Goal: Task Accomplishment & Management: Use online tool/utility

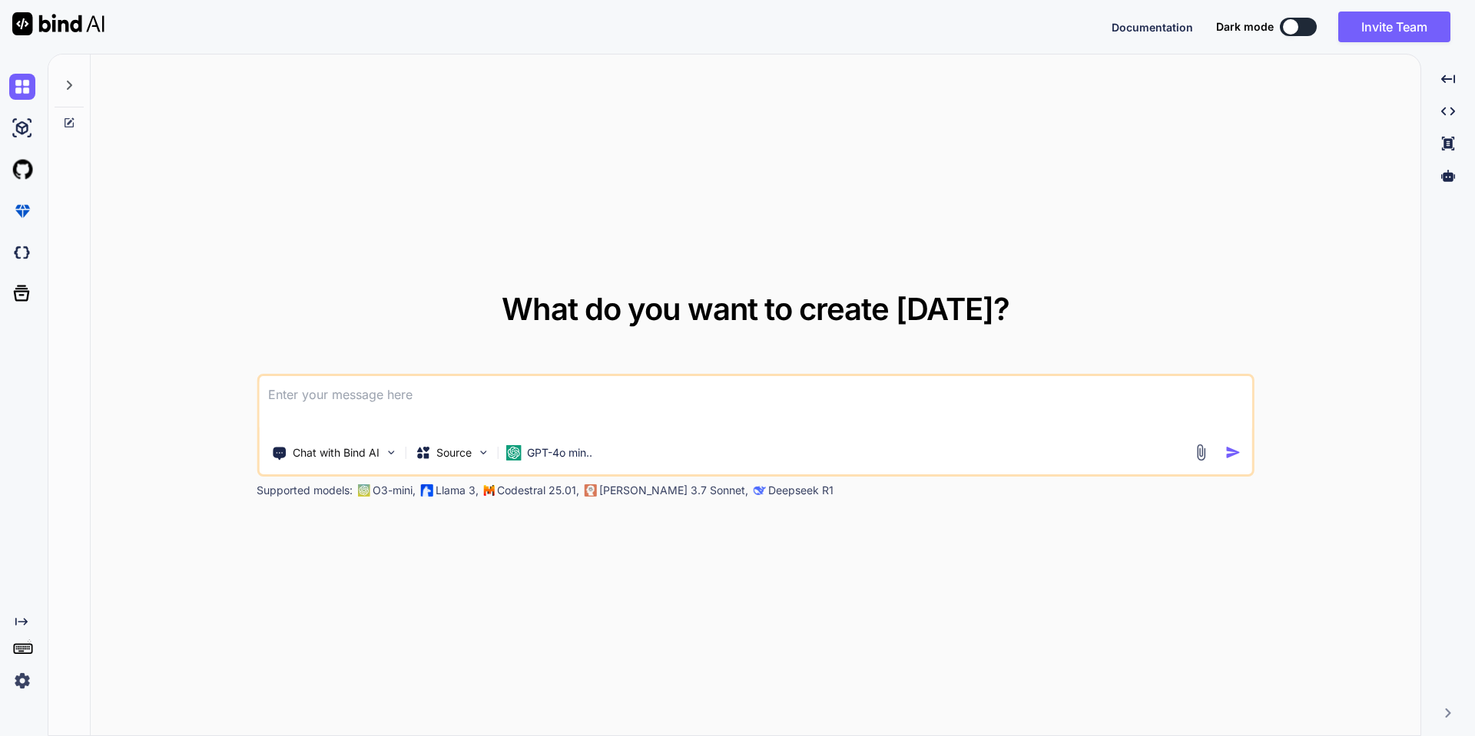
click at [22, 684] on img at bounding box center [22, 681] width 26 height 26
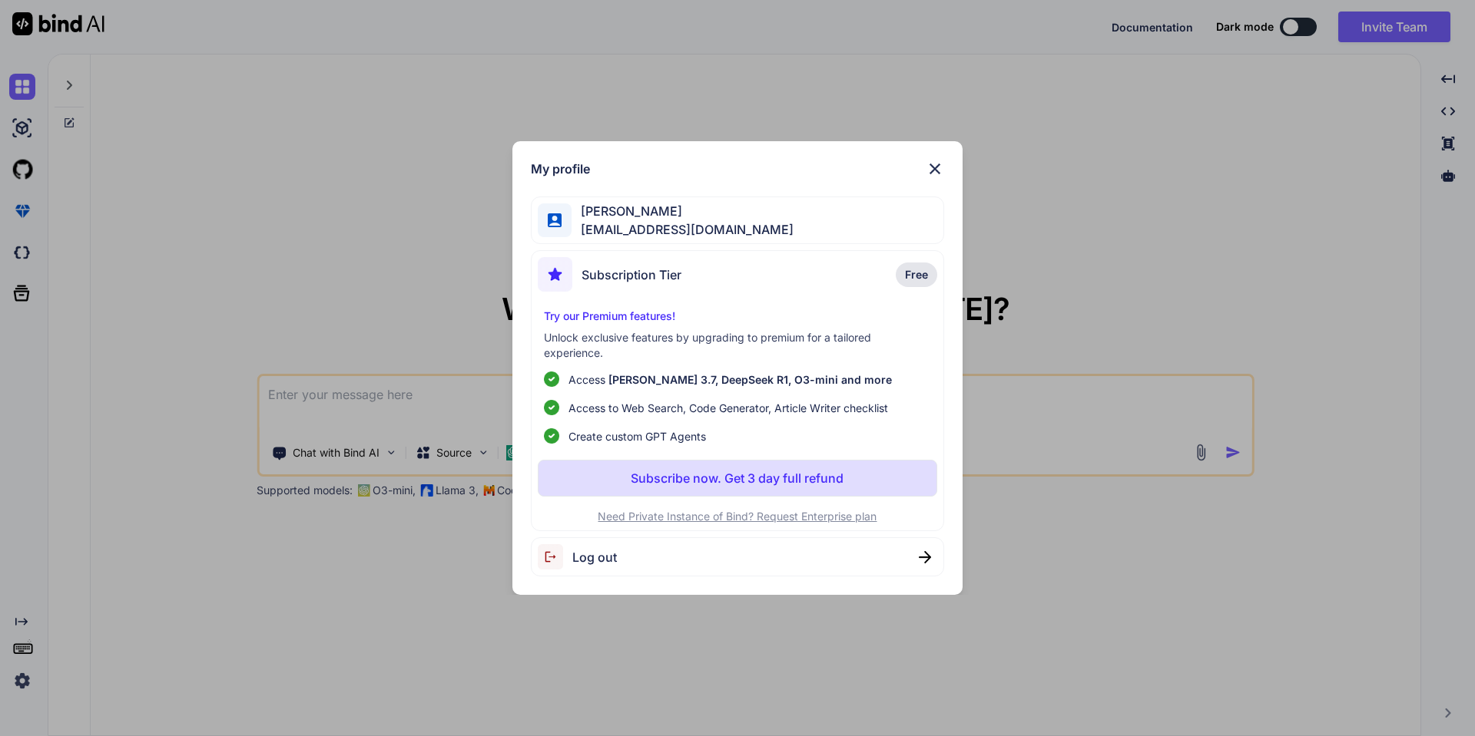
click at [674, 558] on div "Log out" at bounding box center [738, 557] width 414 height 39
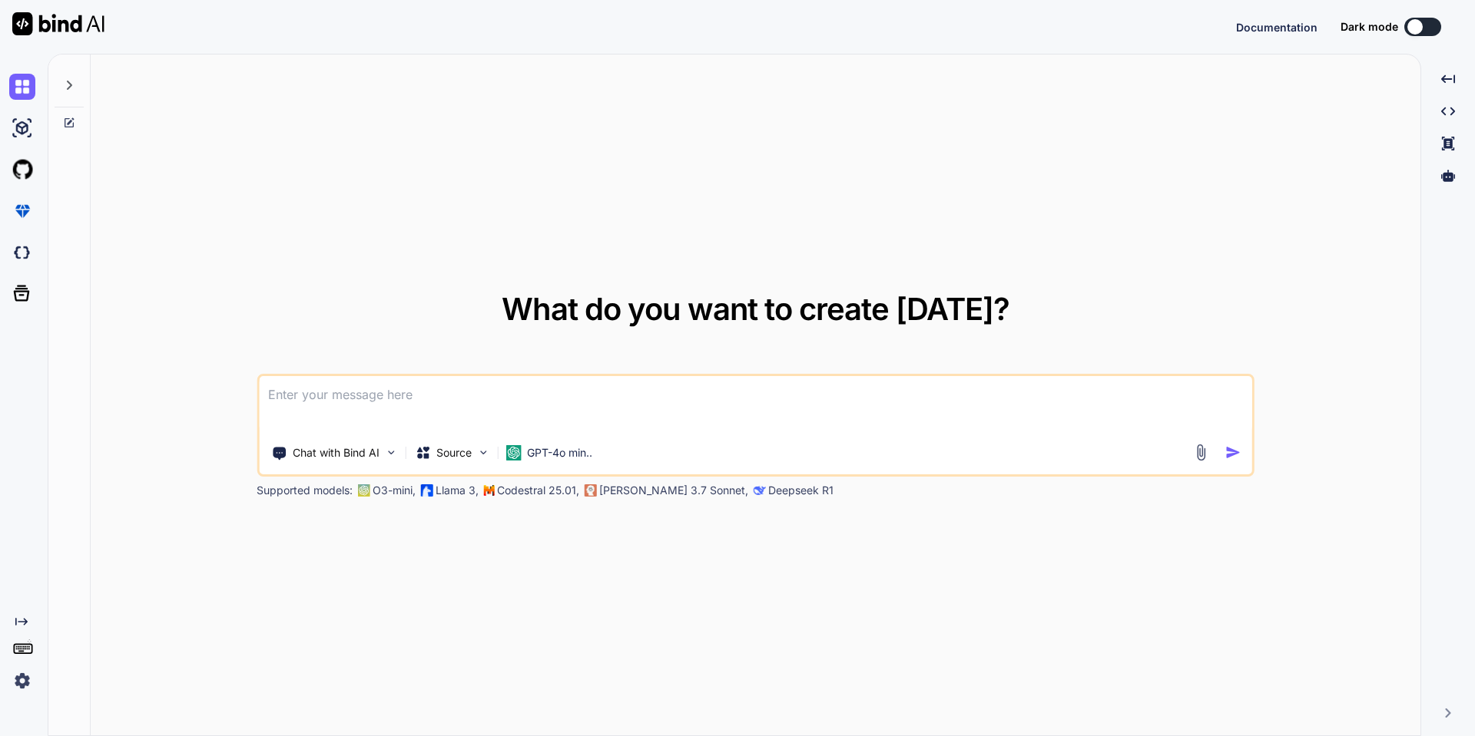
type textarea "x"
click at [1392, 30] on button "Sign in" at bounding box center [1408, 27] width 83 height 31
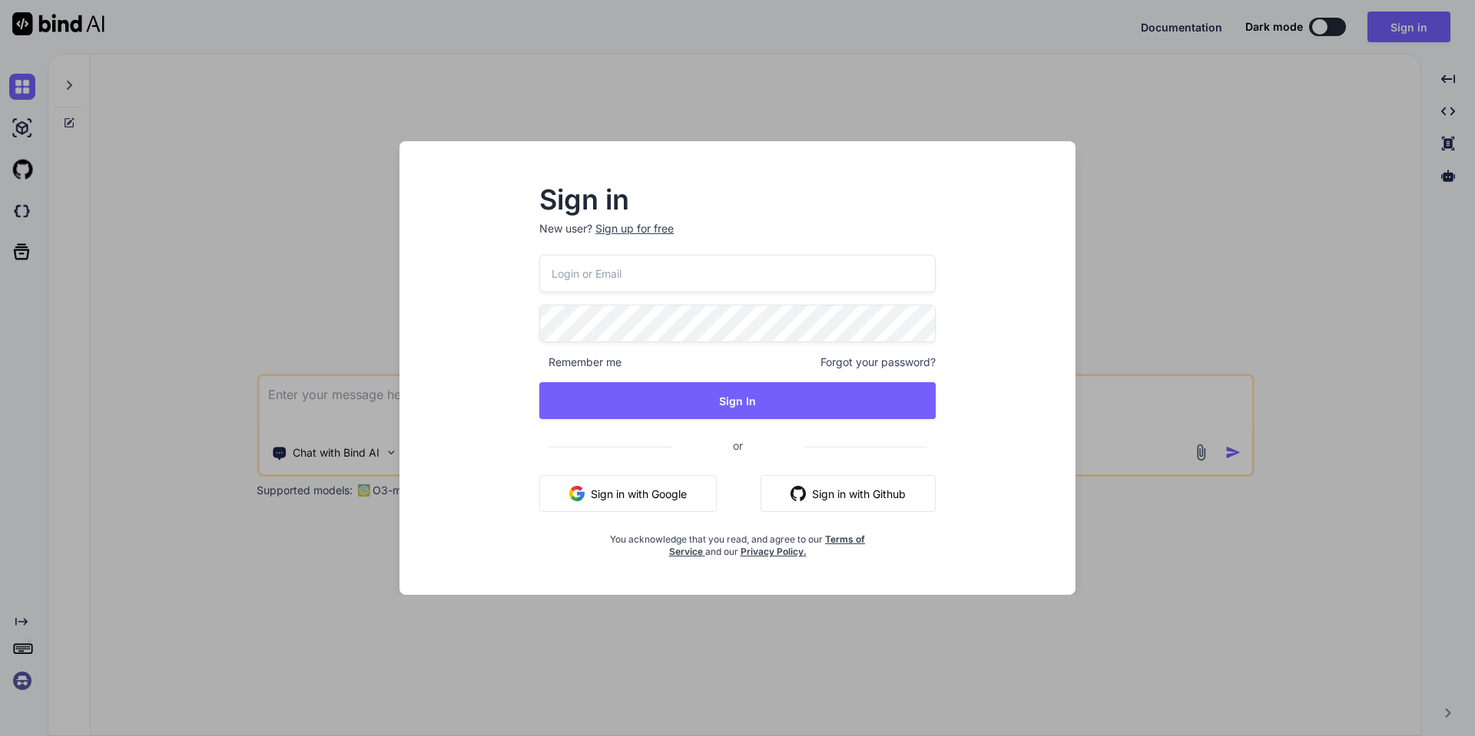
click at [583, 290] on input "email" at bounding box center [737, 274] width 396 height 38
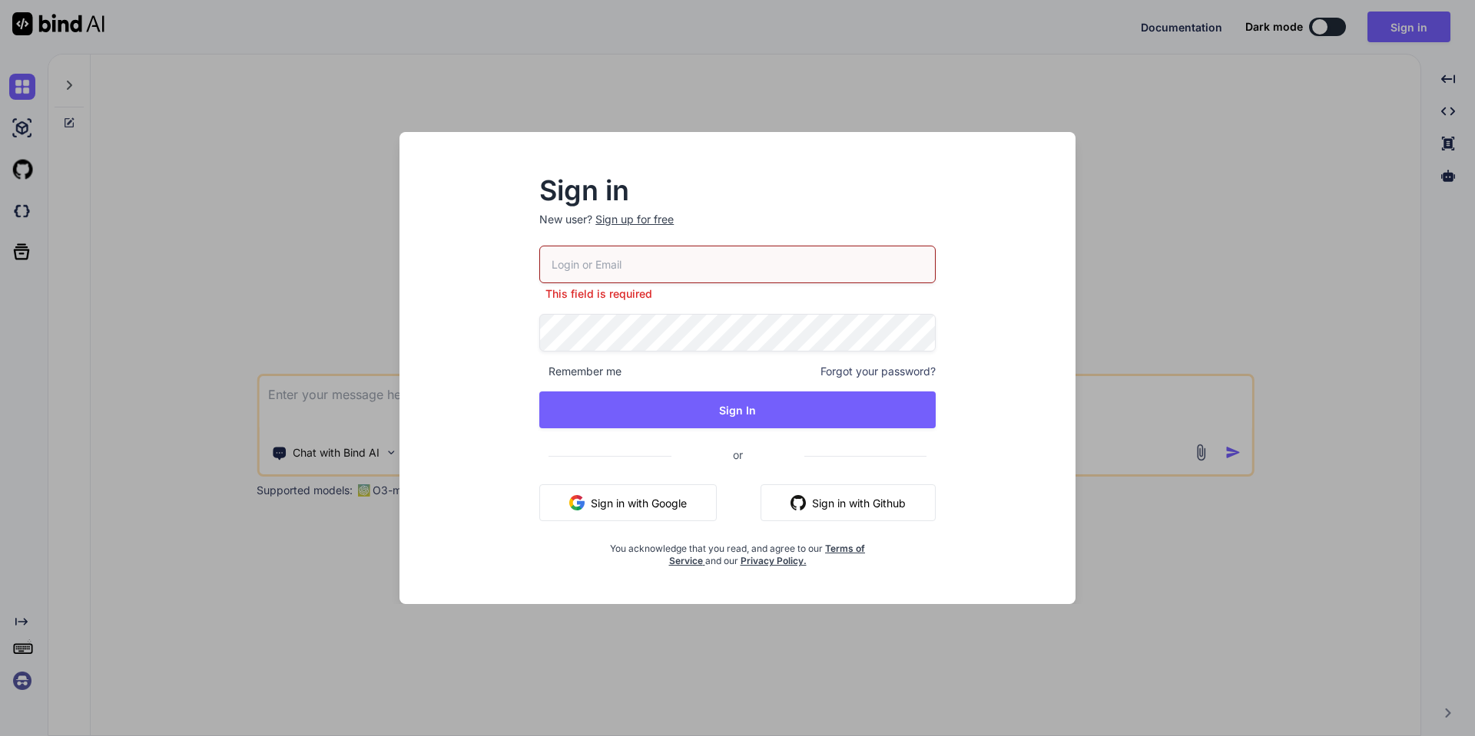
paste input "[EMAIL_ADDRESS][DOMAIN_NAME]"
type input "[EMAIL_ADDRESS][DOMAIN_NAME]"
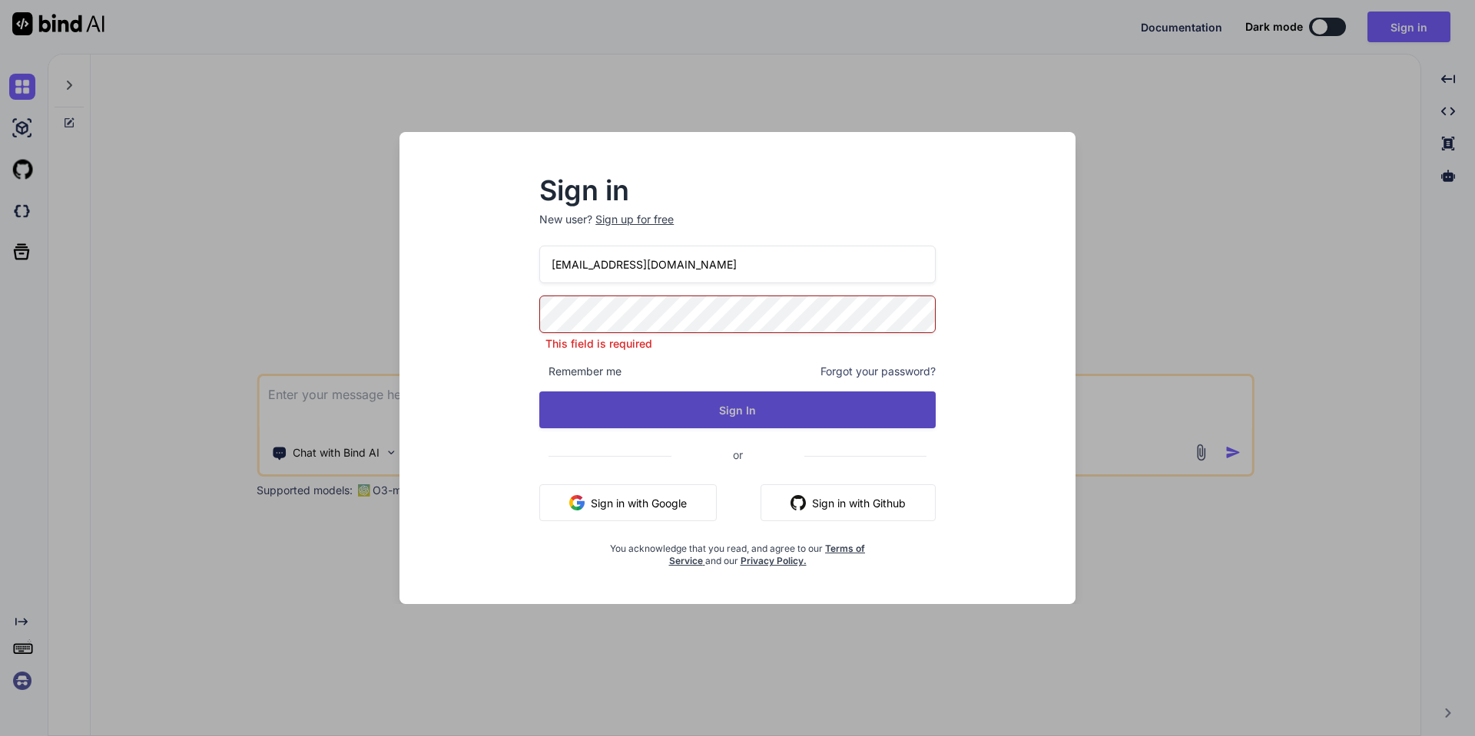
click at [656, 413] on button "Sign In" at bounding box center [737, 410] width 396 height 37
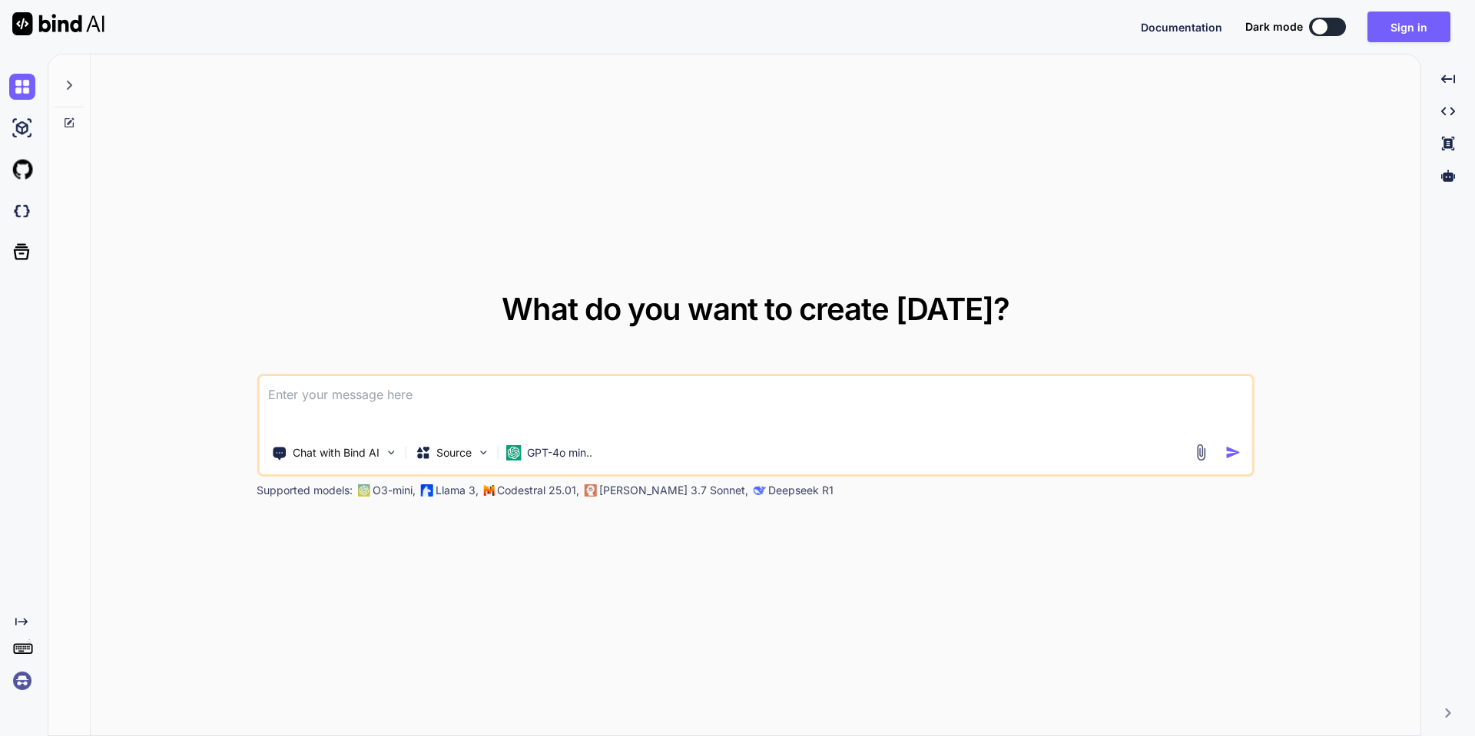
click at [19, 681] on img at bounding box center [22, 681] width 26 height 26
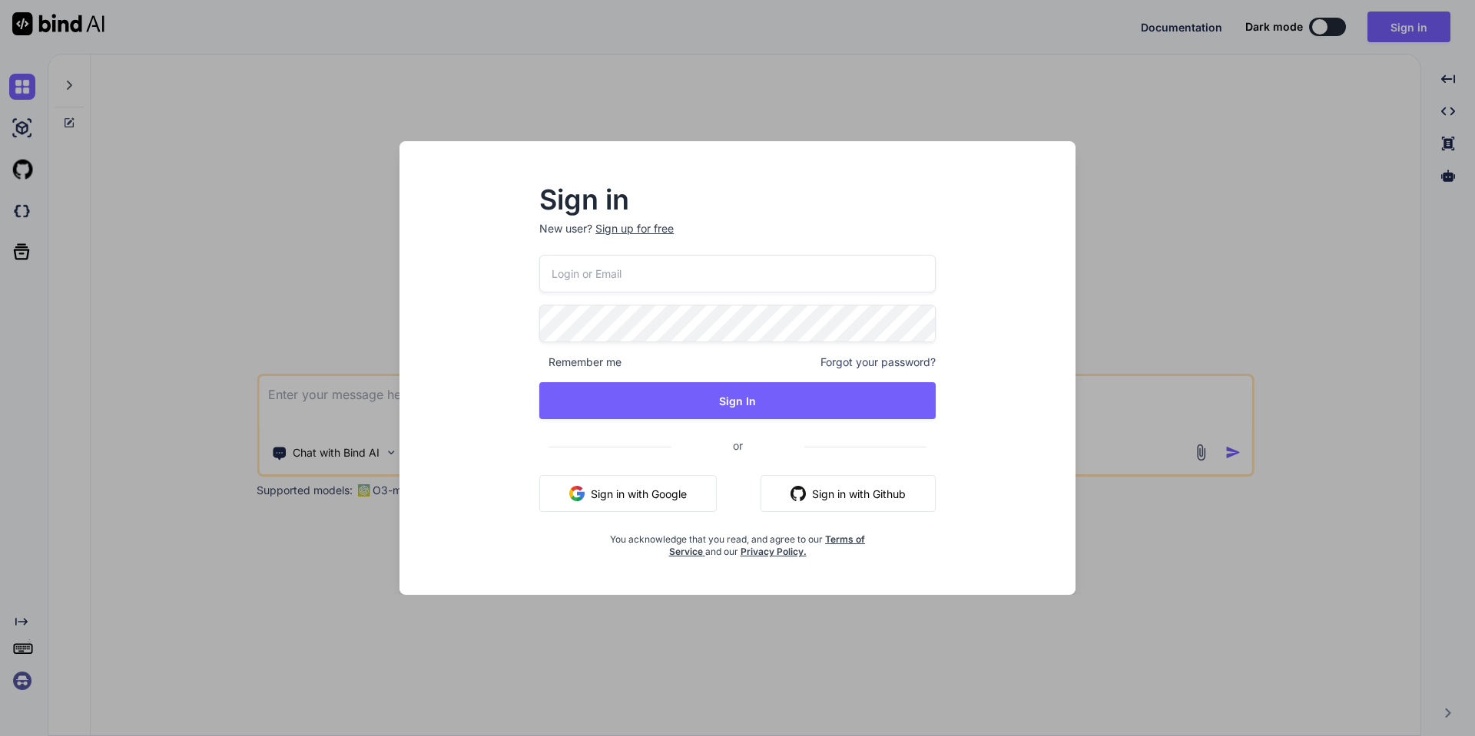
click at [19, 681] on div "Sign in New user? Sign up for free Remember me Forgot your password? Sign In or…" at bounding box center [737, 368] width 1475 height 736
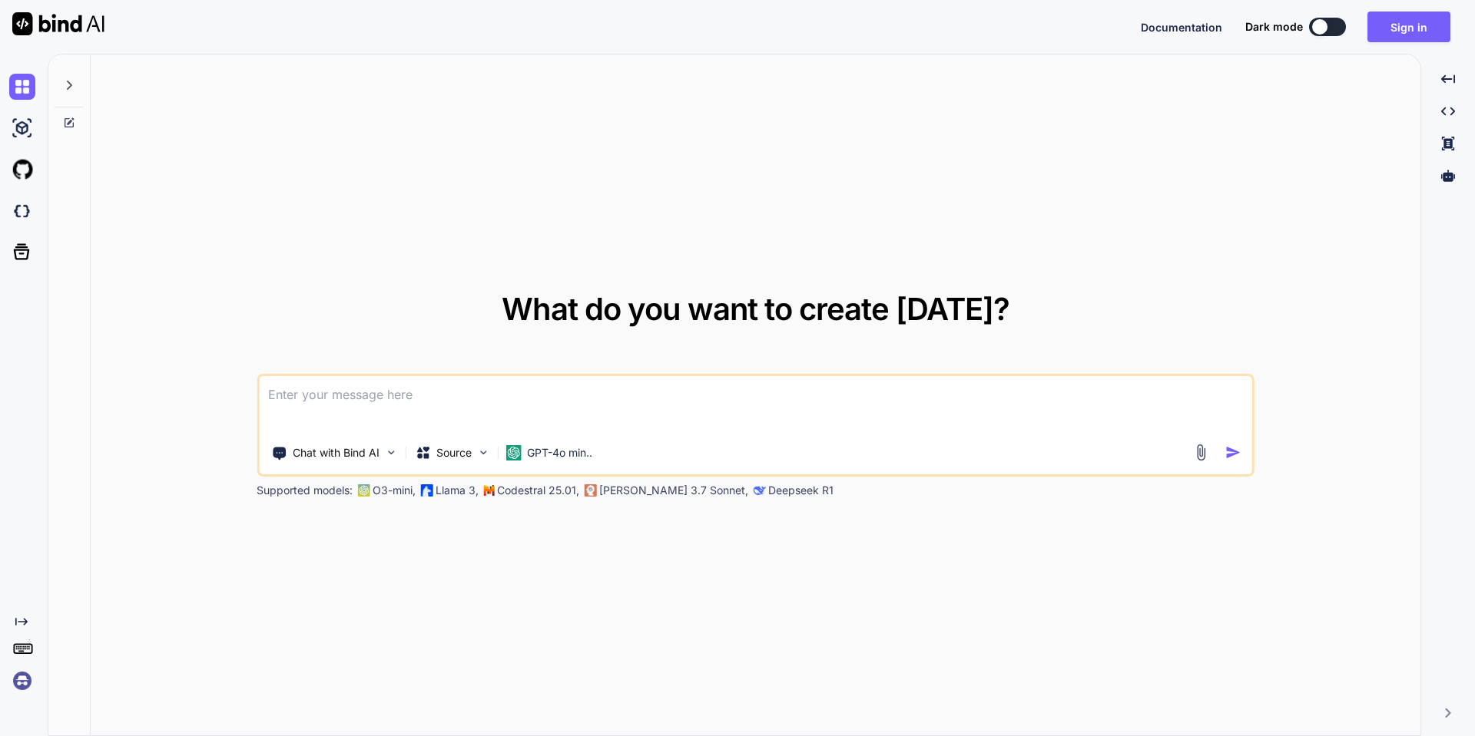
click at [82, 83] on div at bounding box center [69, 81] width 29 height 53
click at [1378, 31] on button "Sign in" at bounding box center [1408, 27] width 83 height 31
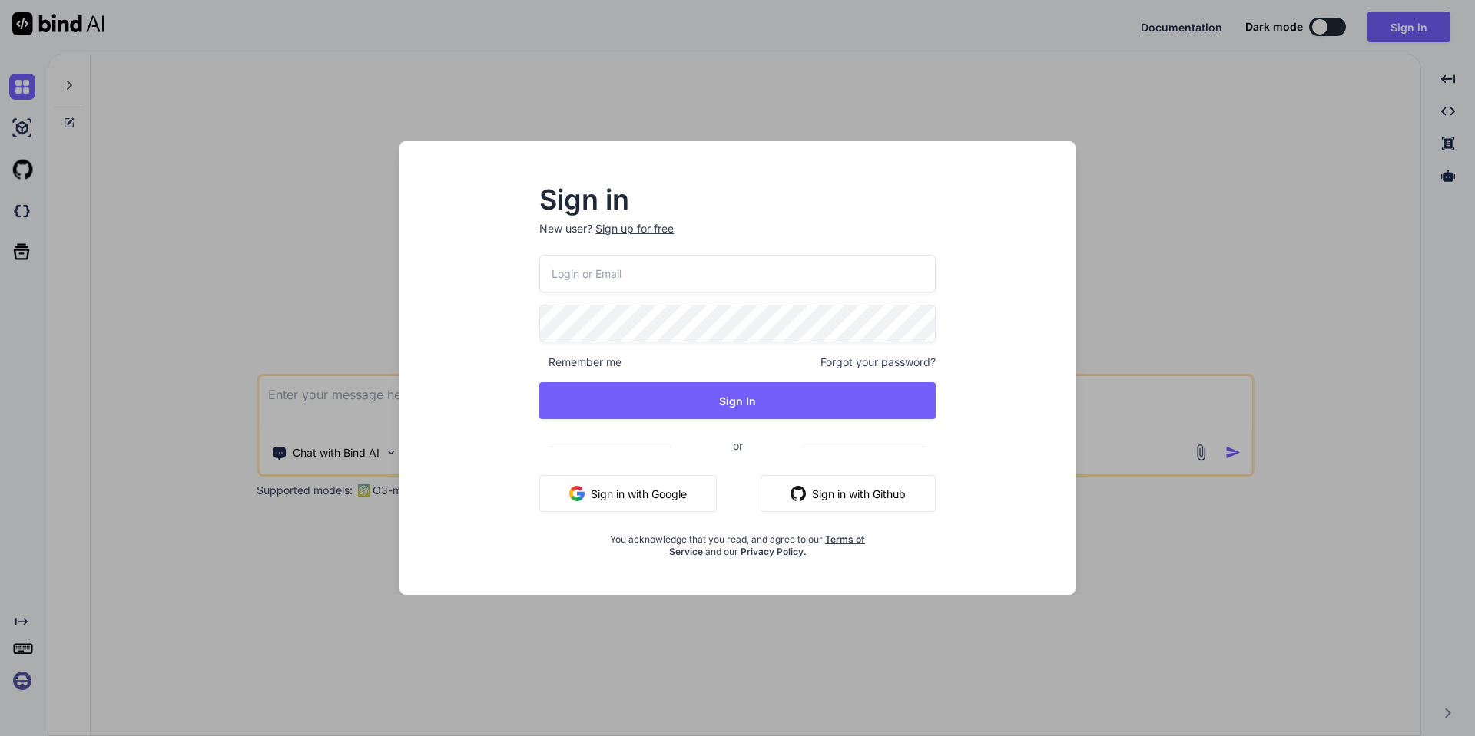
click at [582, 274] on input "email" at bounding box center [737, 274] width 396 height 38
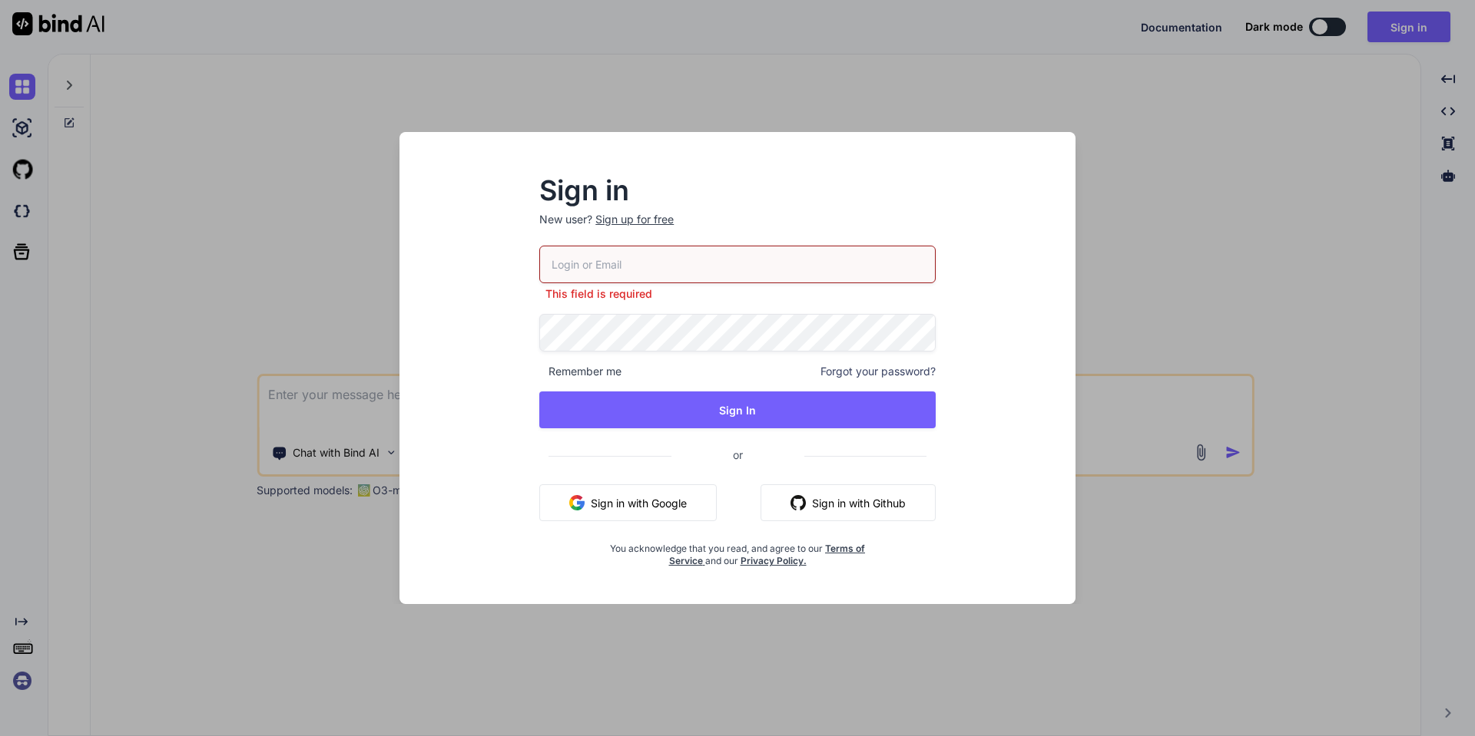
type input "[EMAIL_ADDRESS][DOMAIN_NAME]"
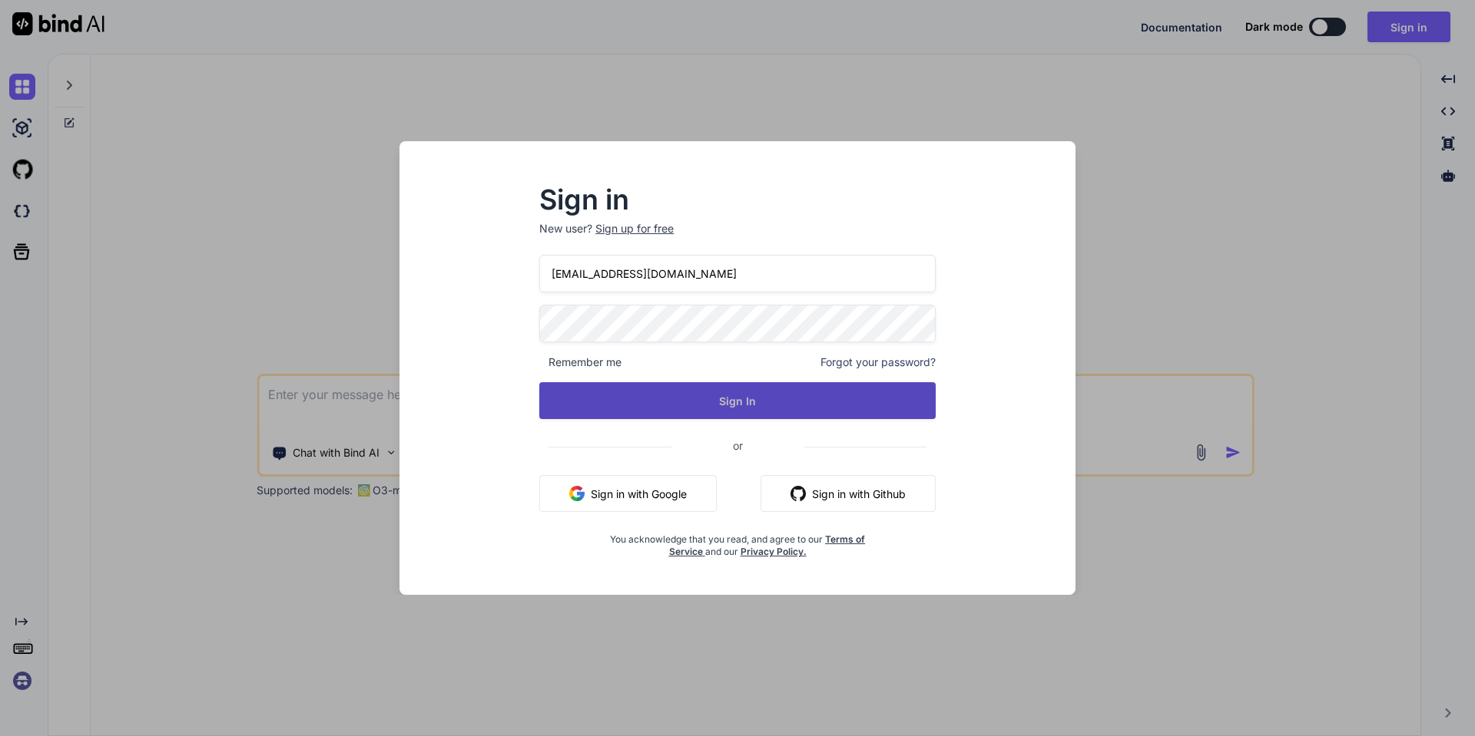
click at [647, 409] on button "Sign In" at bounding box center [737, 400] width 396 height 37
click at [642, 411] on button "Sign In" at bounding box center [737, 400] width 396 height 37
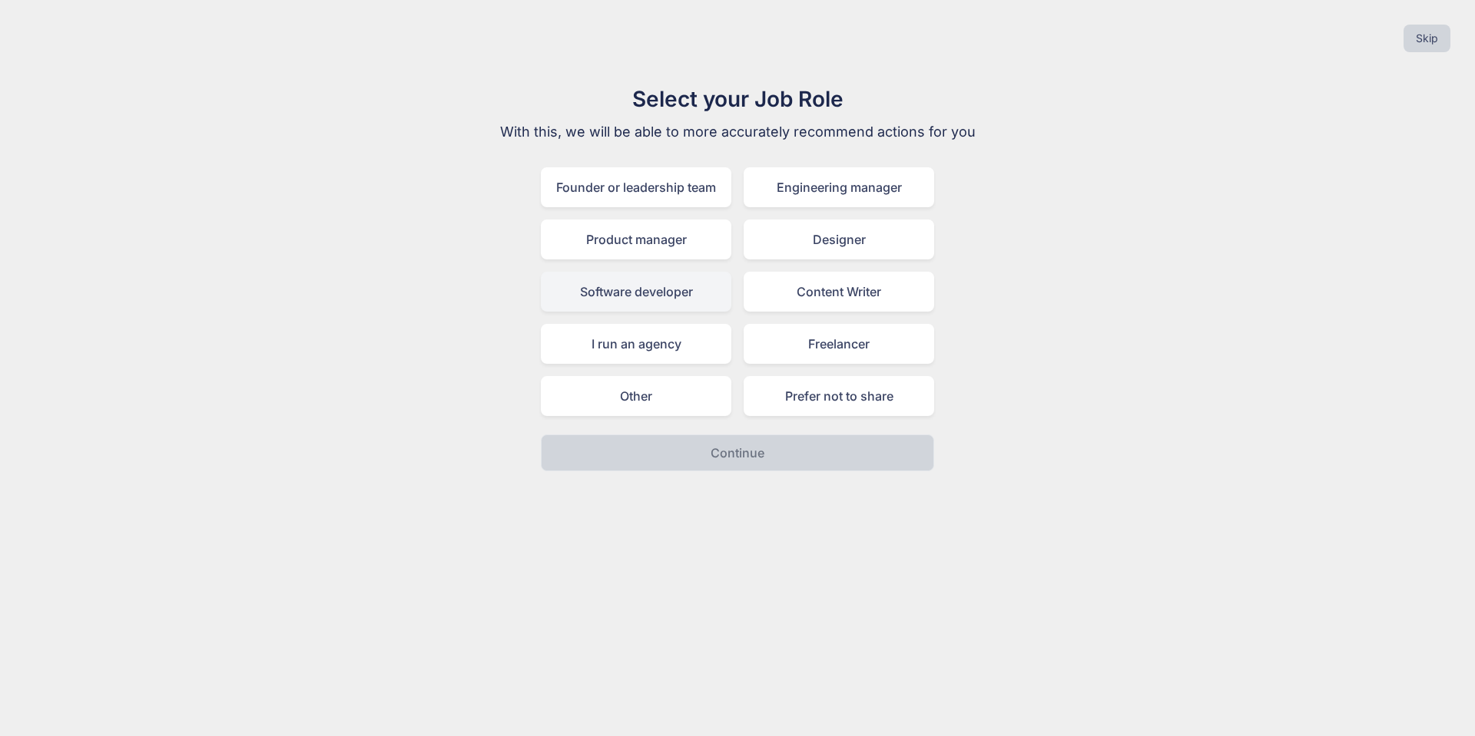
click at [630, 281] on div "Software developer" at bounding box center [636, 292] width 190 height 40
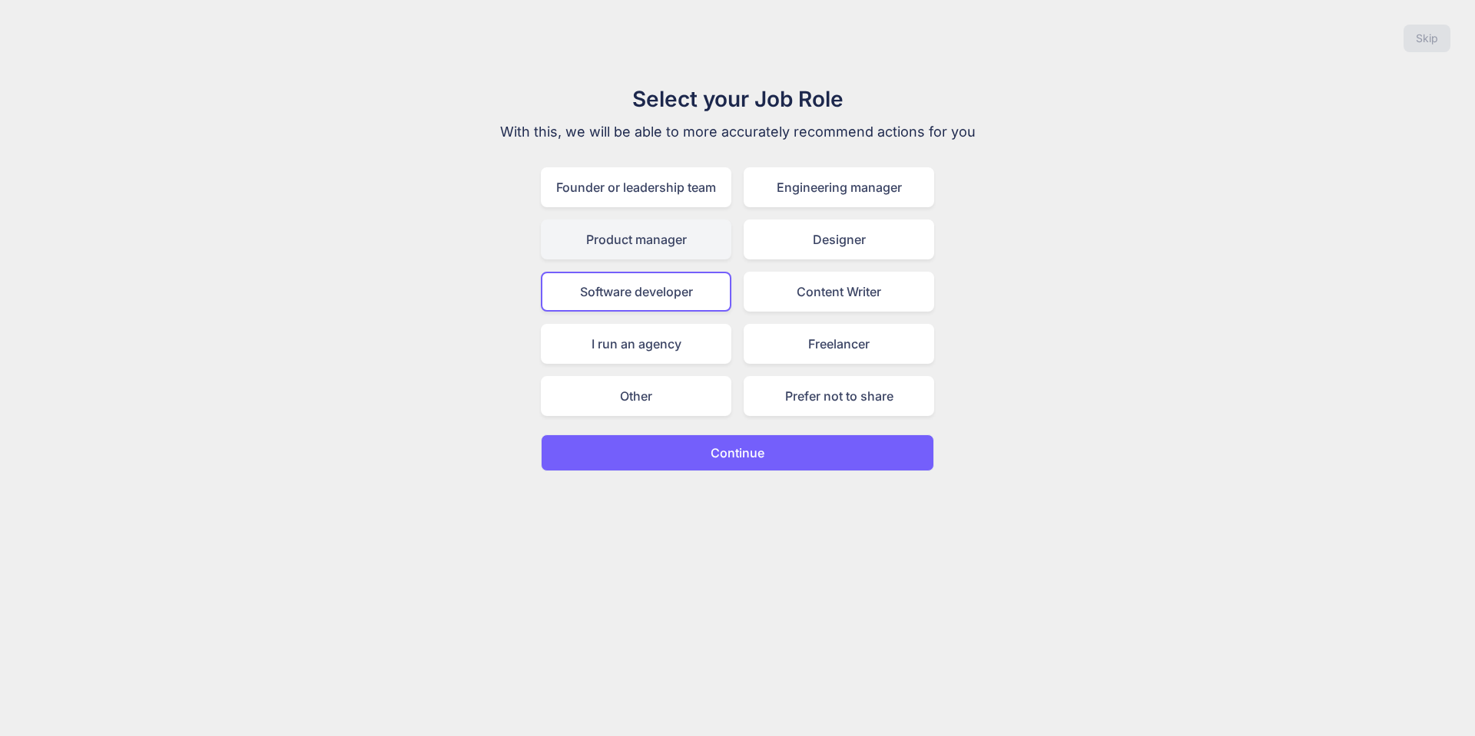
click at [669, 237] on div "Product manager" at bounding box center [636, 240] width 190 height 40
click at [657, 280] on div "Software developer" at bounding box center [636, 292] width 190 height 40
click at [726, 453] on p "Continue" at bounding box center [737, 453] width 54 height 18
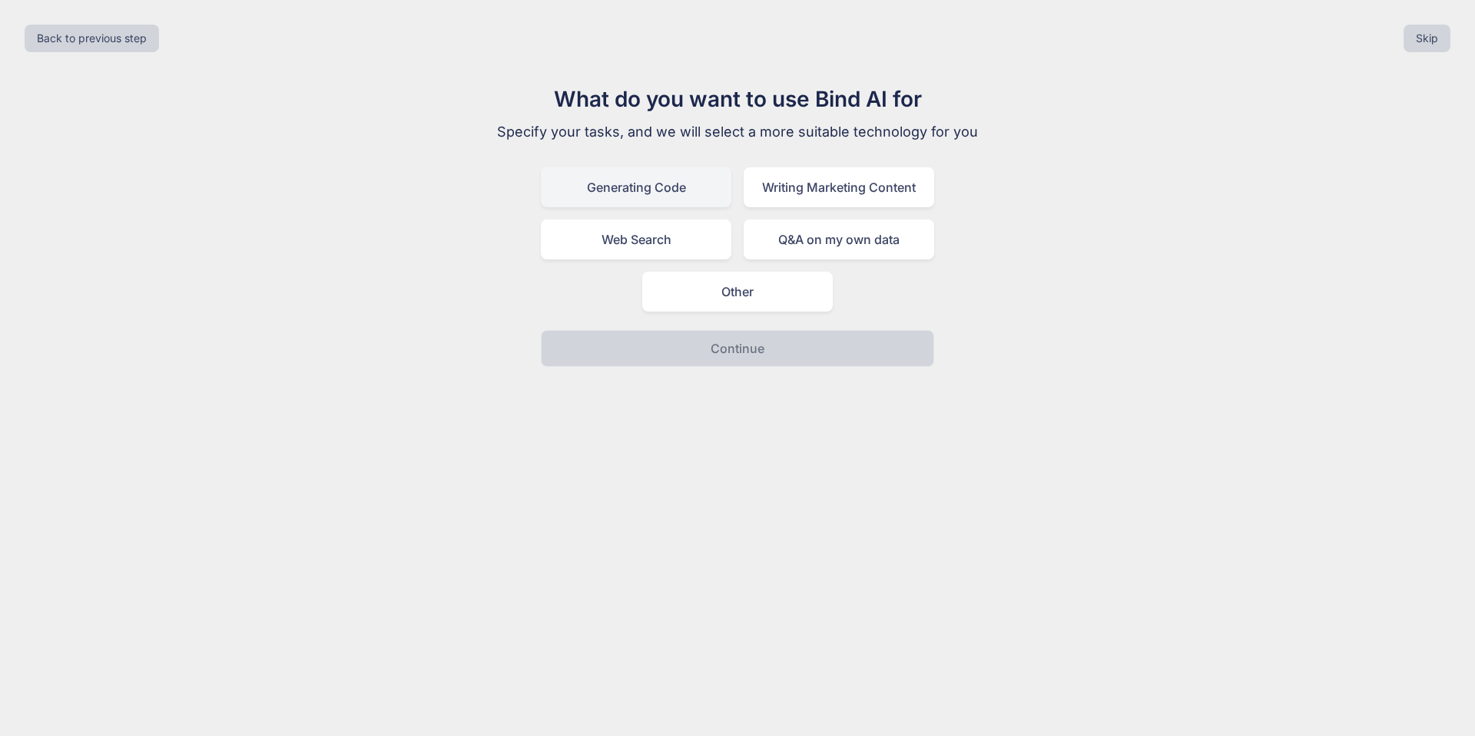
click at [657, 192] on div "Generating Code" at bounding box center [636, 187] width 190 height 40
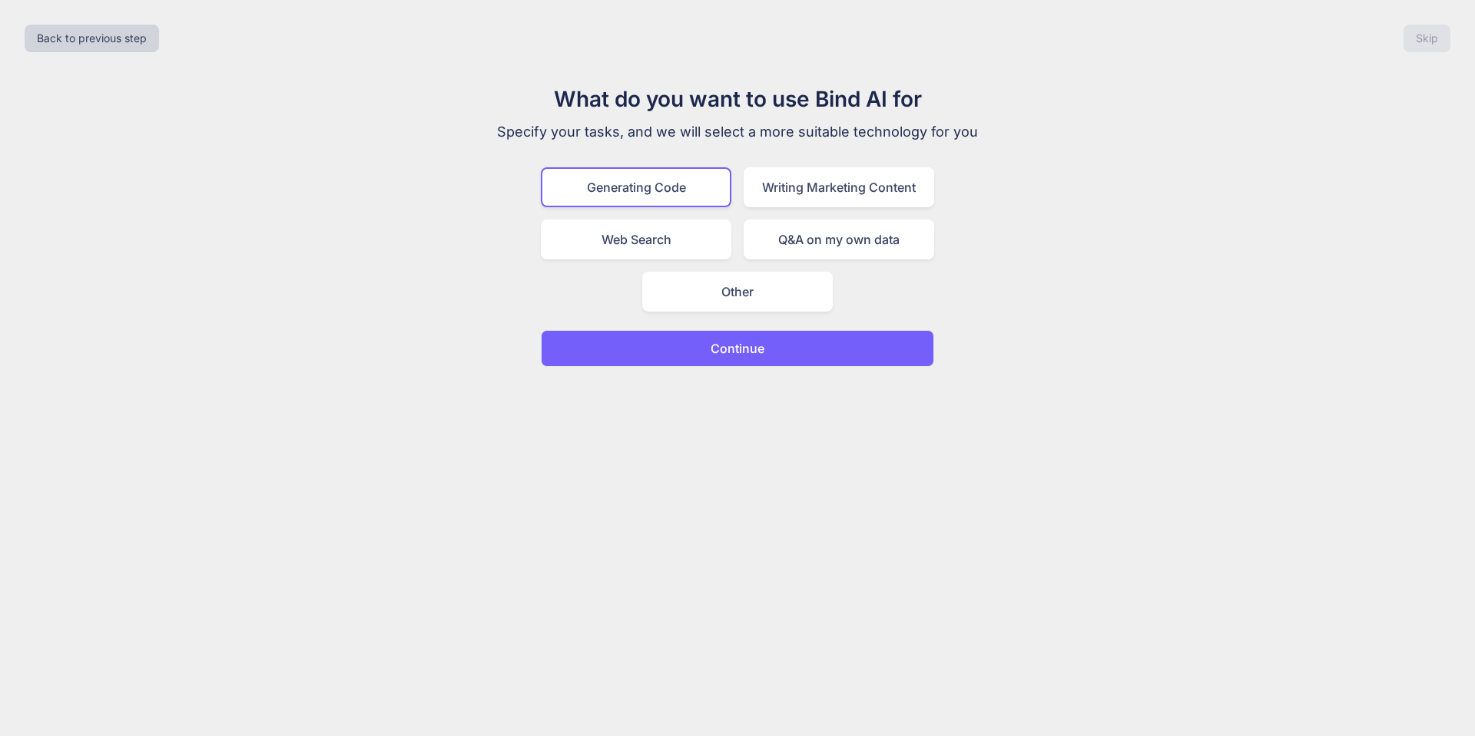
click at [711, 339] on p "Continue" at bounding box center [737, 348] width 54 height 18
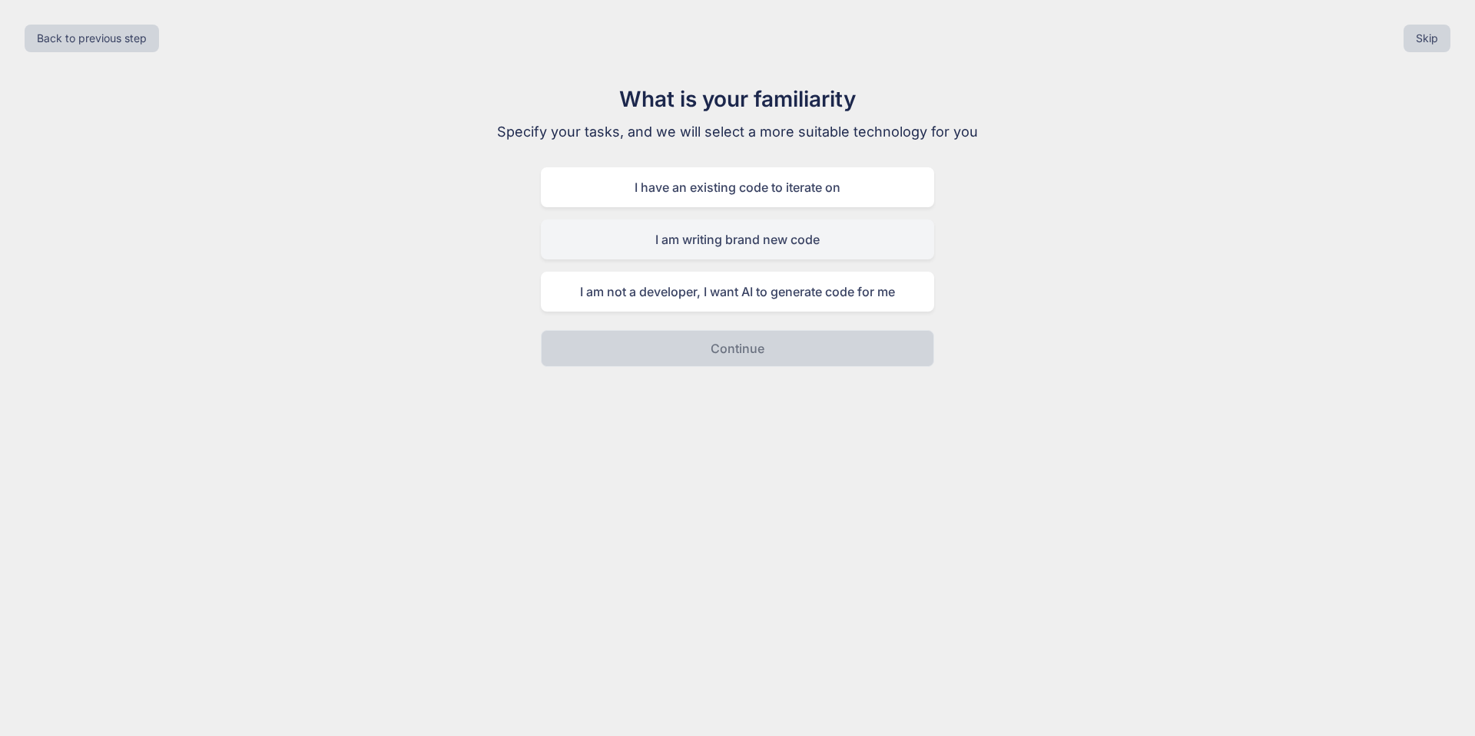
click at [687, 237] on div "I am writing brand new code" at bounding box center [737, 240] width 393 height 40
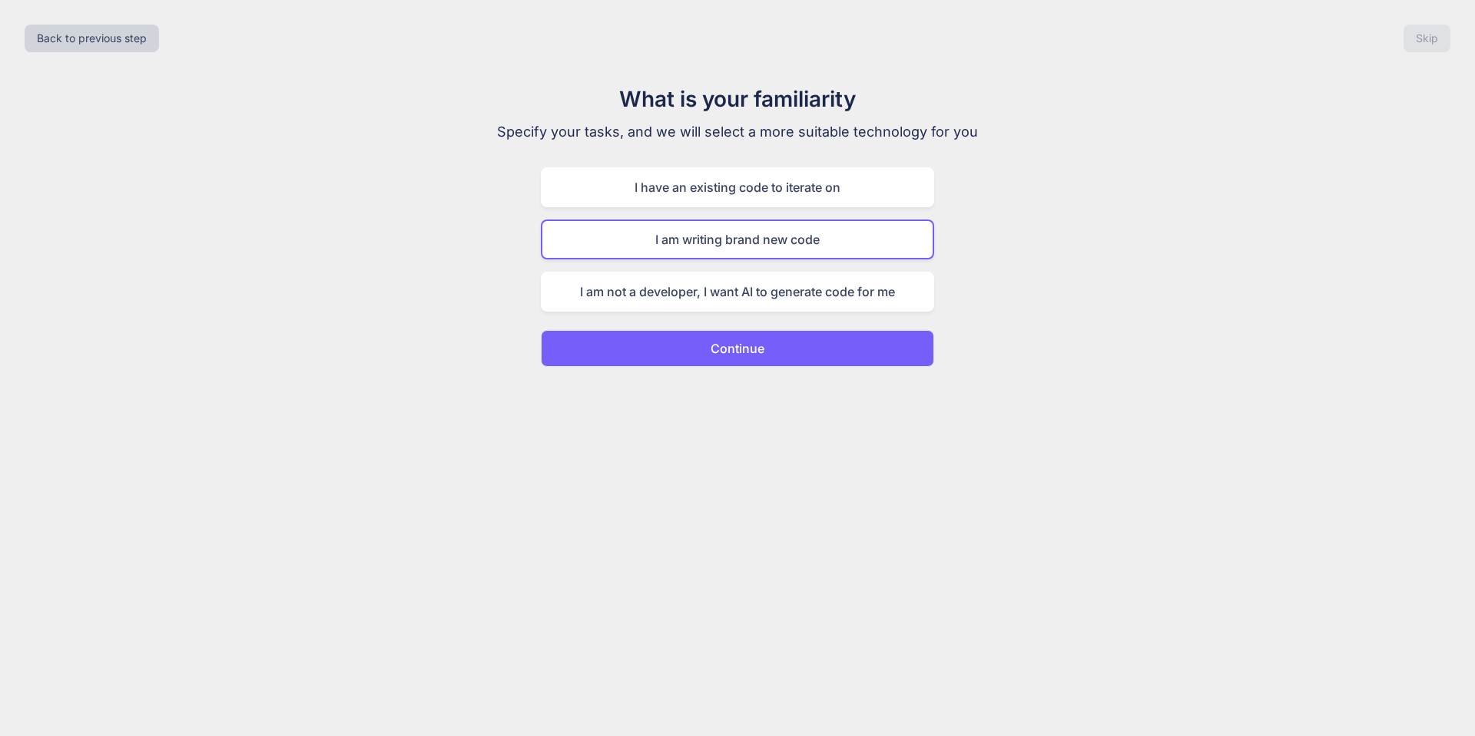
click at [693, 353] on button "Continue" at bounding box center [737, 348] width 393 height 37
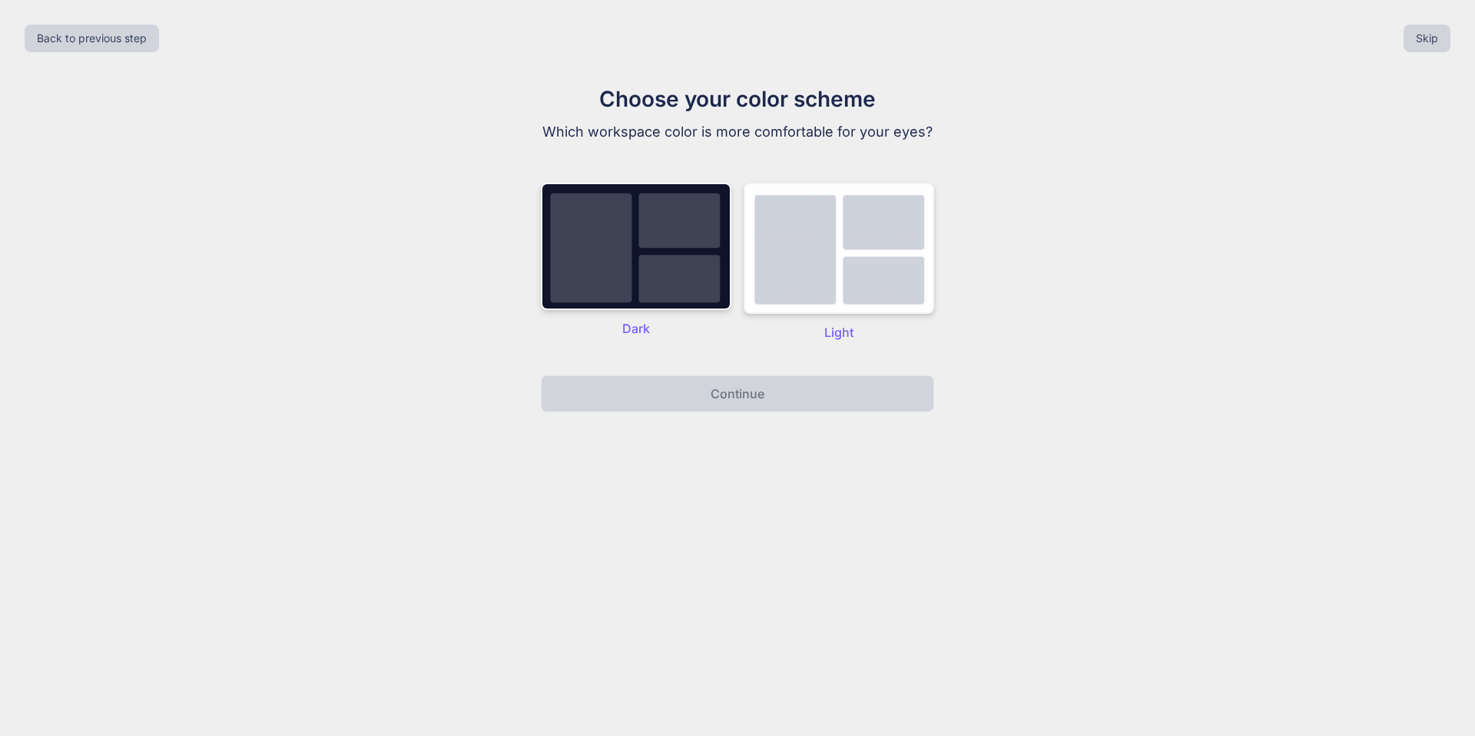
click at [800, 289] on img at bounding box center [838, 248] width 190 height 131
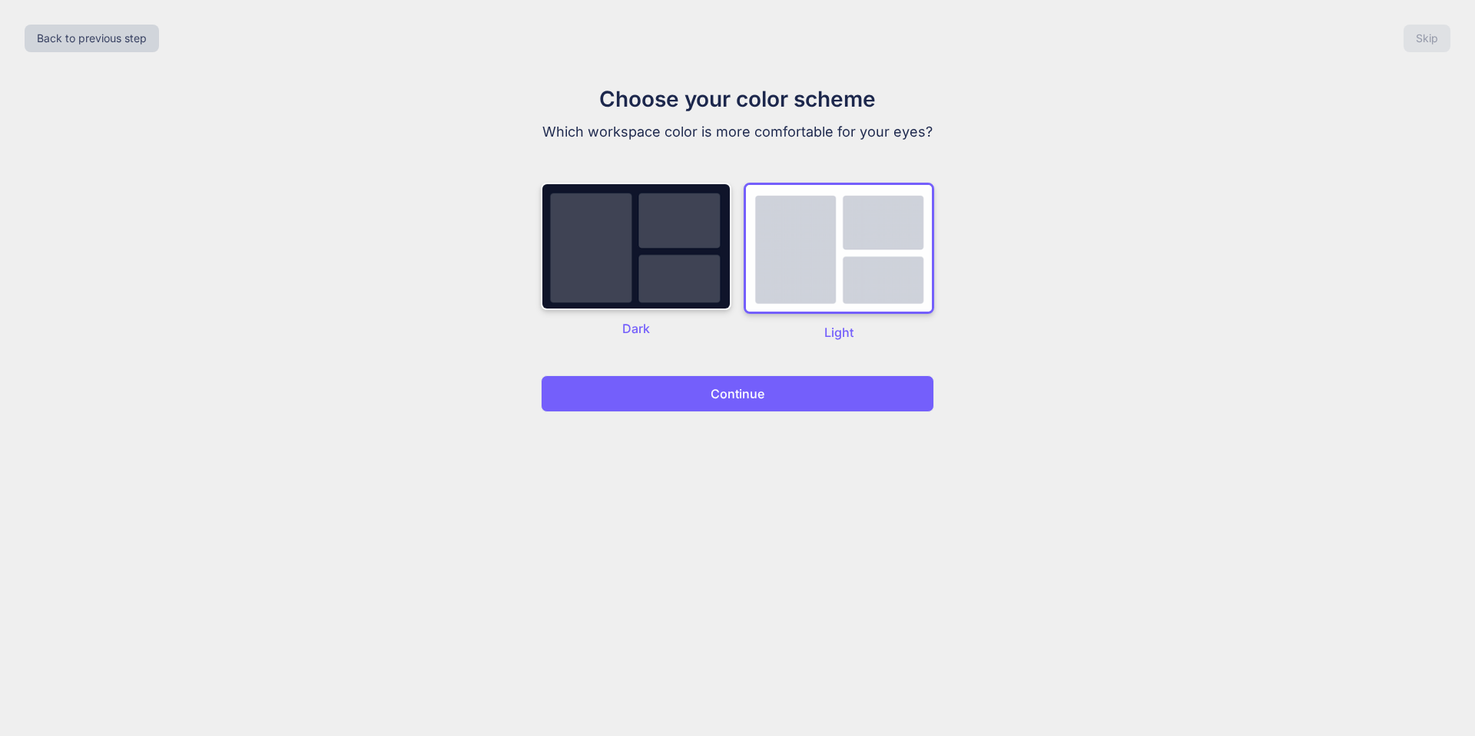
click at [752, 389] on p "Continue" at bounding box center [737, 394] width 54 height 18
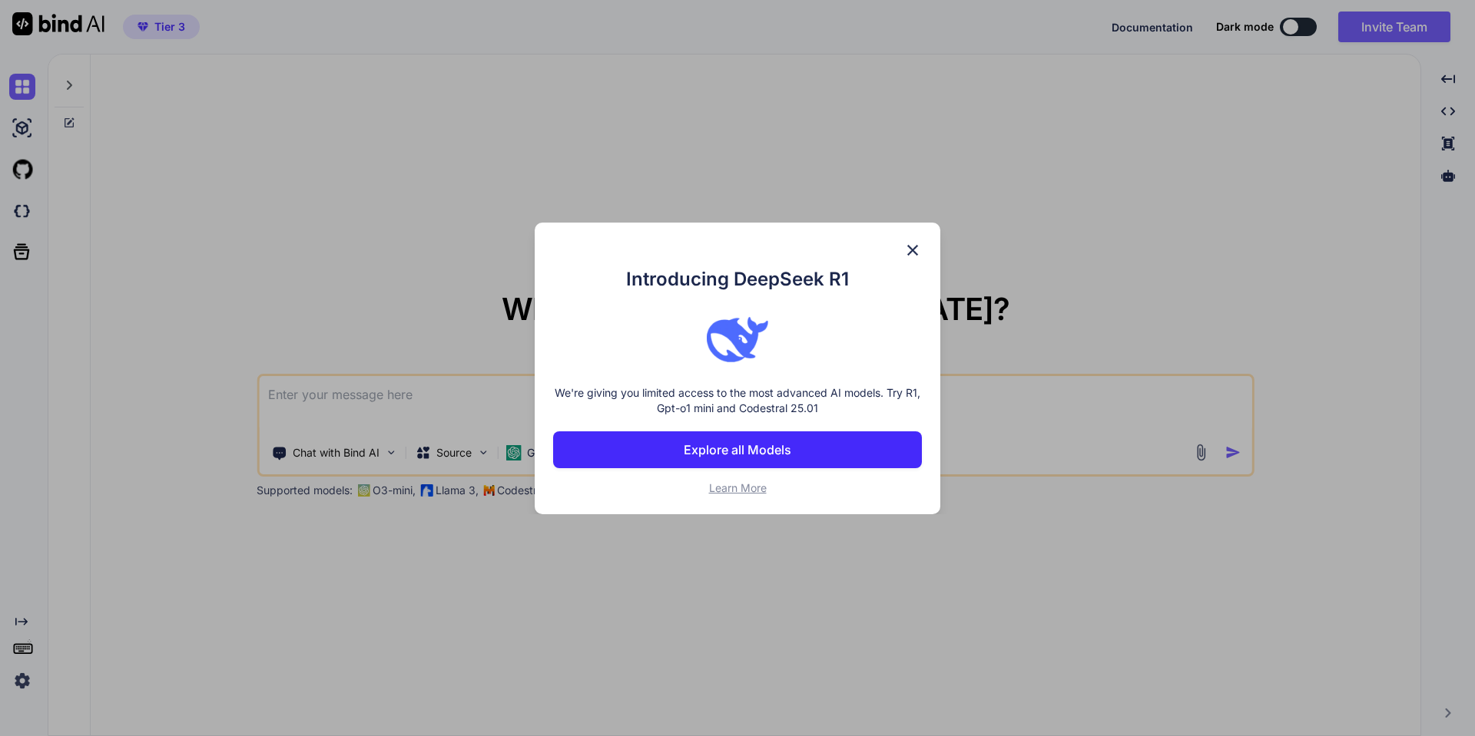
click at [910, 248] on img at bounding box center [912, 250] width 18 height 18
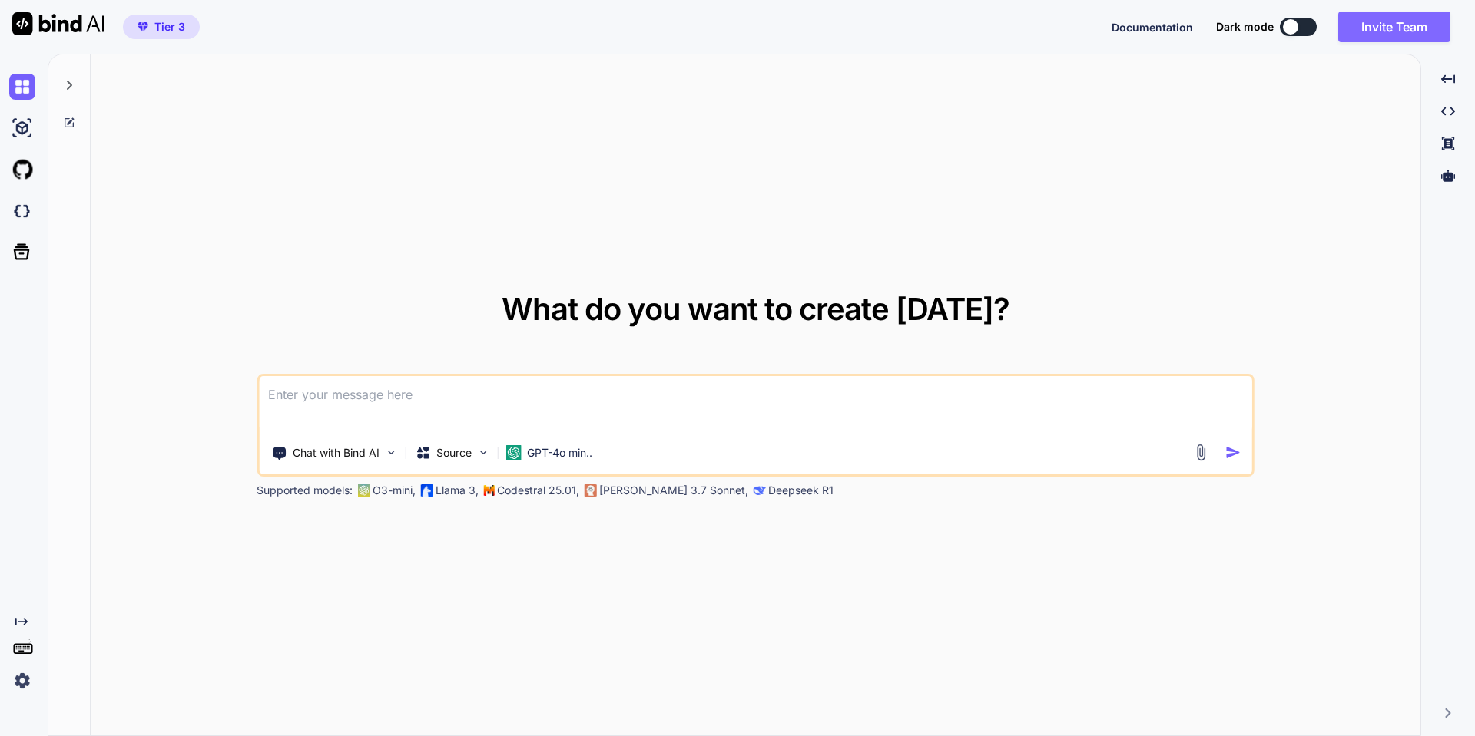
click at [1389, 24] on button "Invite Team" at bounding box center [1394, 27] width 112 height 31
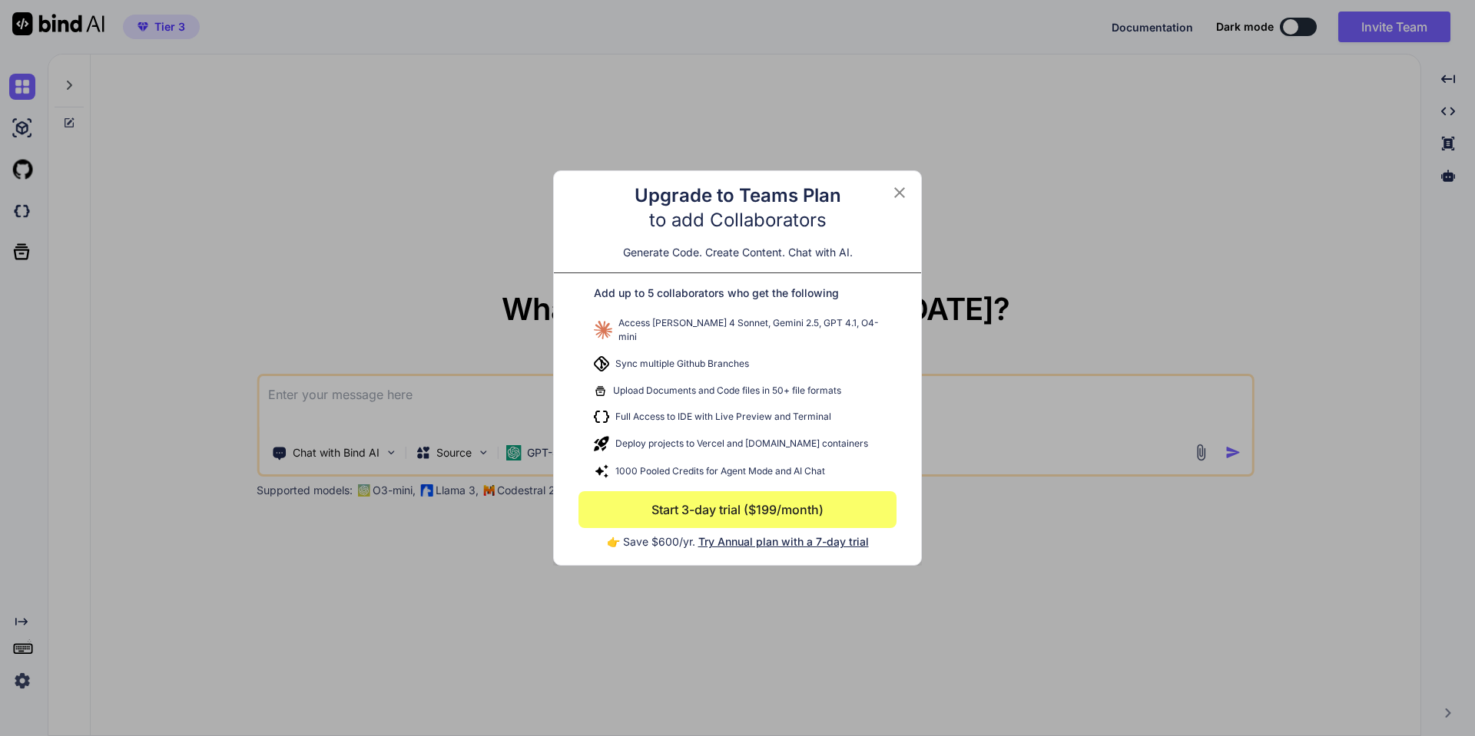
click at [902, 197] on icon at bounding box center [899, 193] width 18 height 18
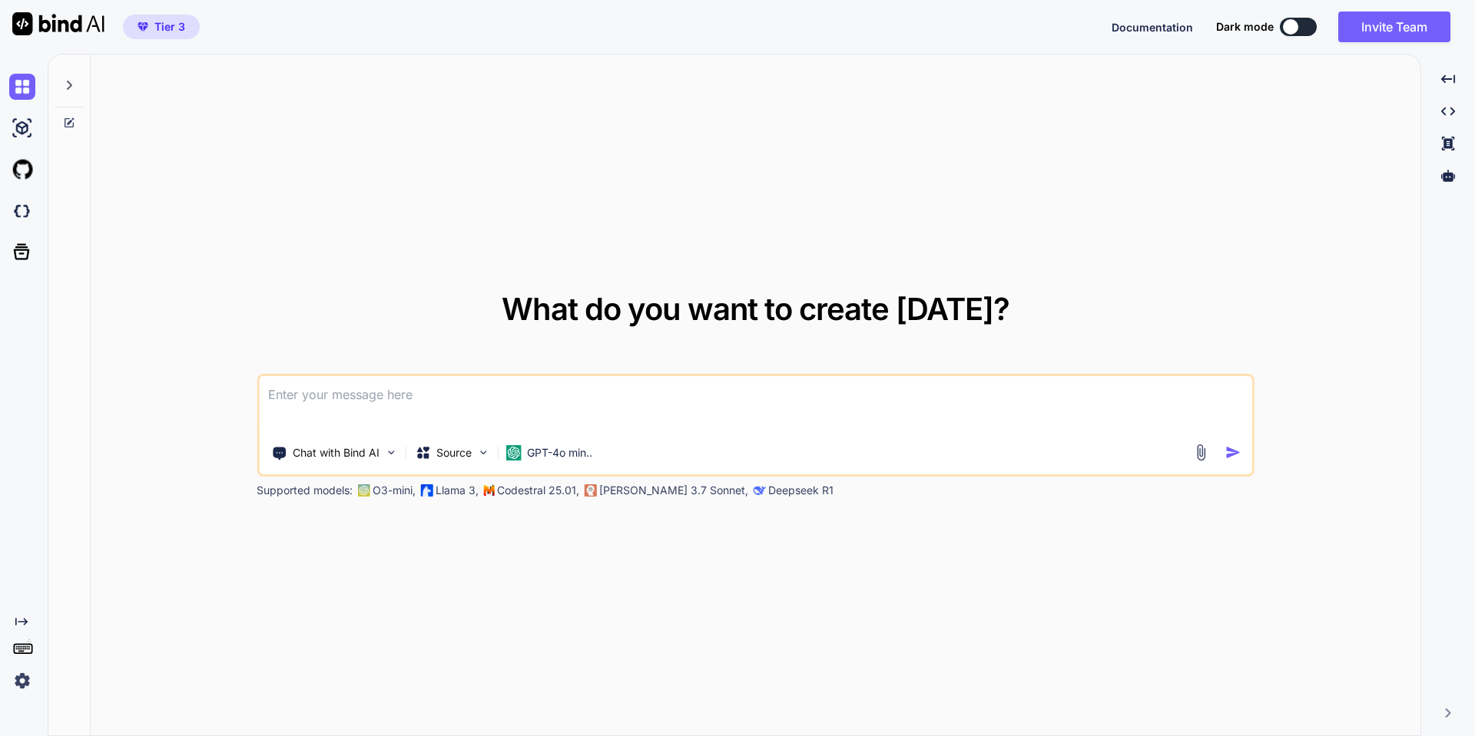
click at [23, 624] on icon at bounding box center [21, 622] width 12 height 8
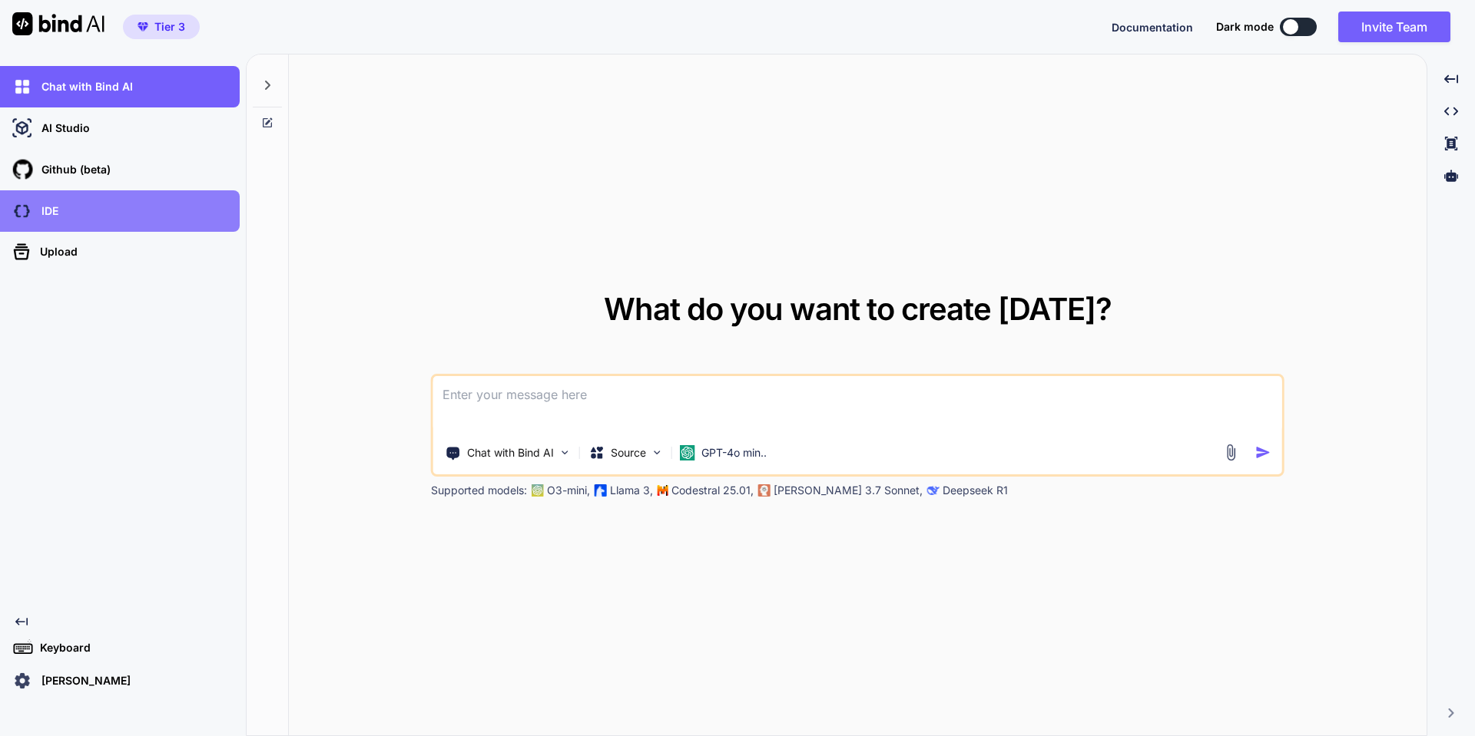
click at [75, 202] on div "IDE" at bounding box center [124, 211] width 230 height 26
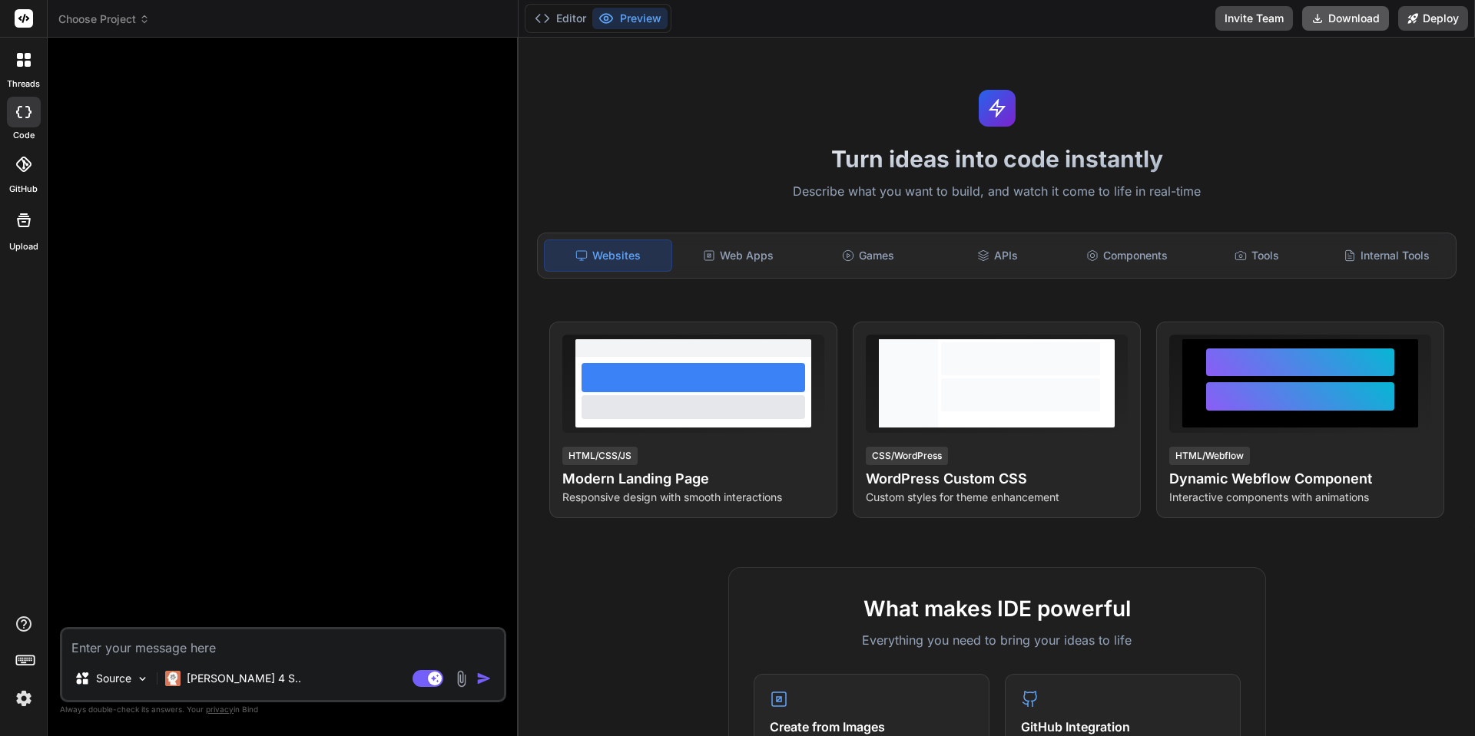
type textarea "x"
click at [1367, 20] on button "Download" at bounding box center [1345, 18] width 87 height 25
click at [465, 293] on div at bounding box center [284, 339] width 443 height 578
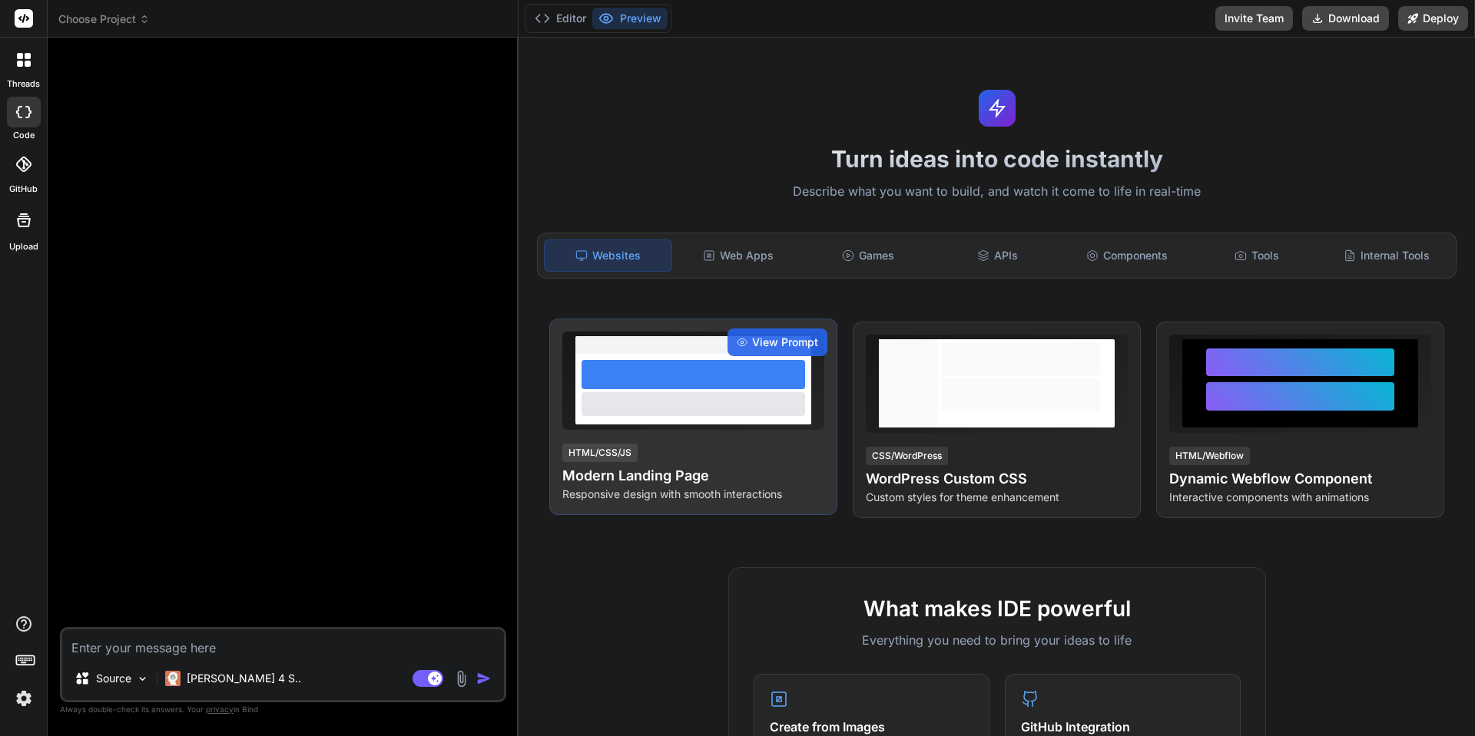
click at [753, 376] on div at bounding box center [692, 374] width 223 height 29
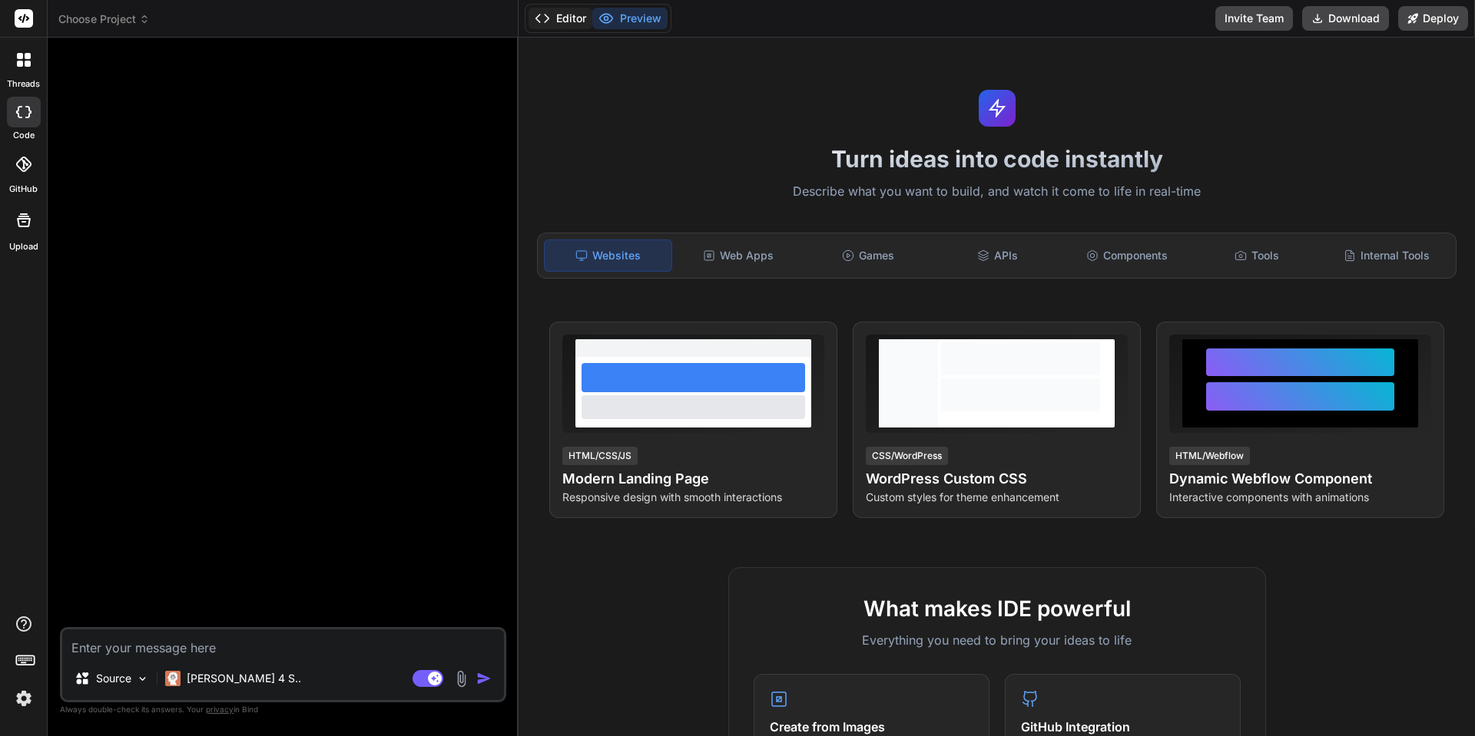
click at [555, 15] on button "Editor" at bounding box center [560, 19] width 64 height 22
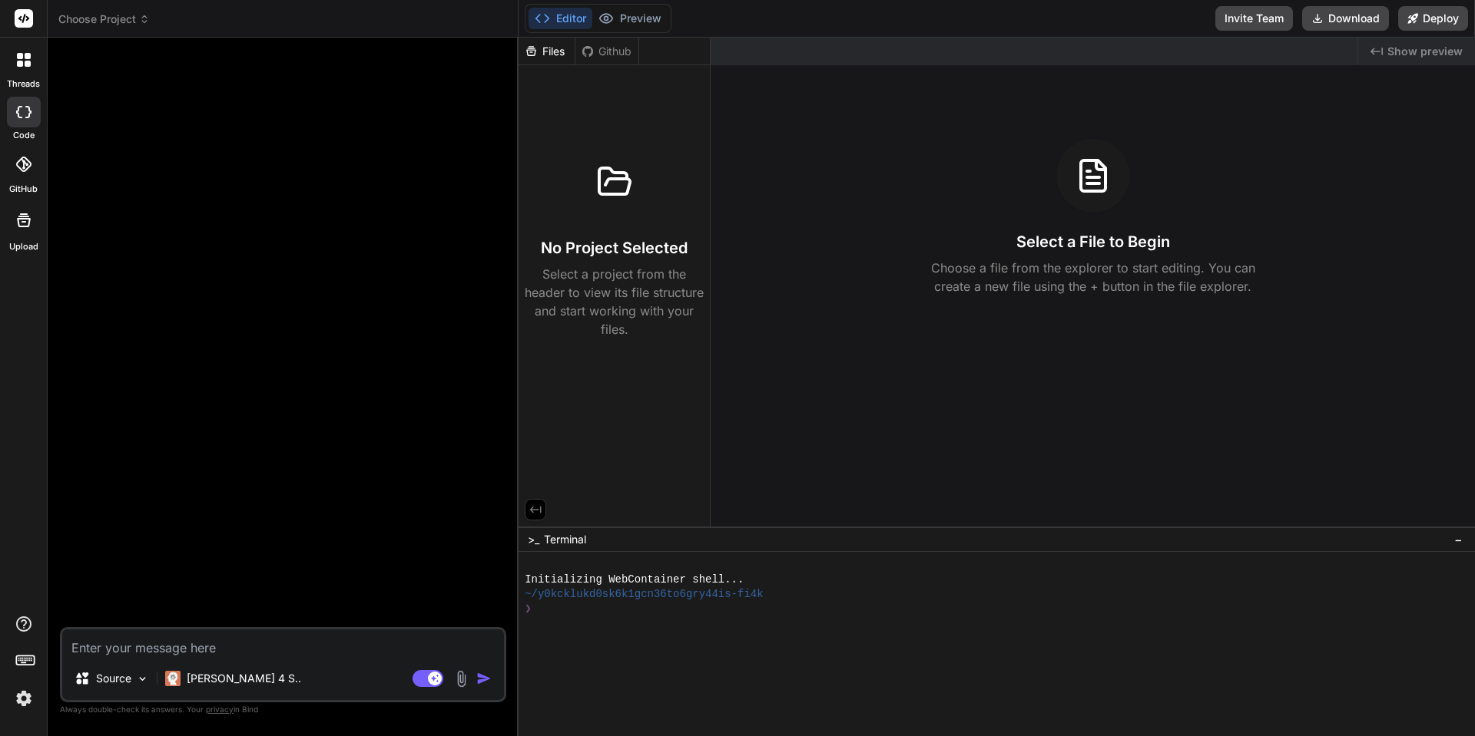
click at [101, 14] on span "Choose Project" at bounding box center [103, 19] width 91 height 15
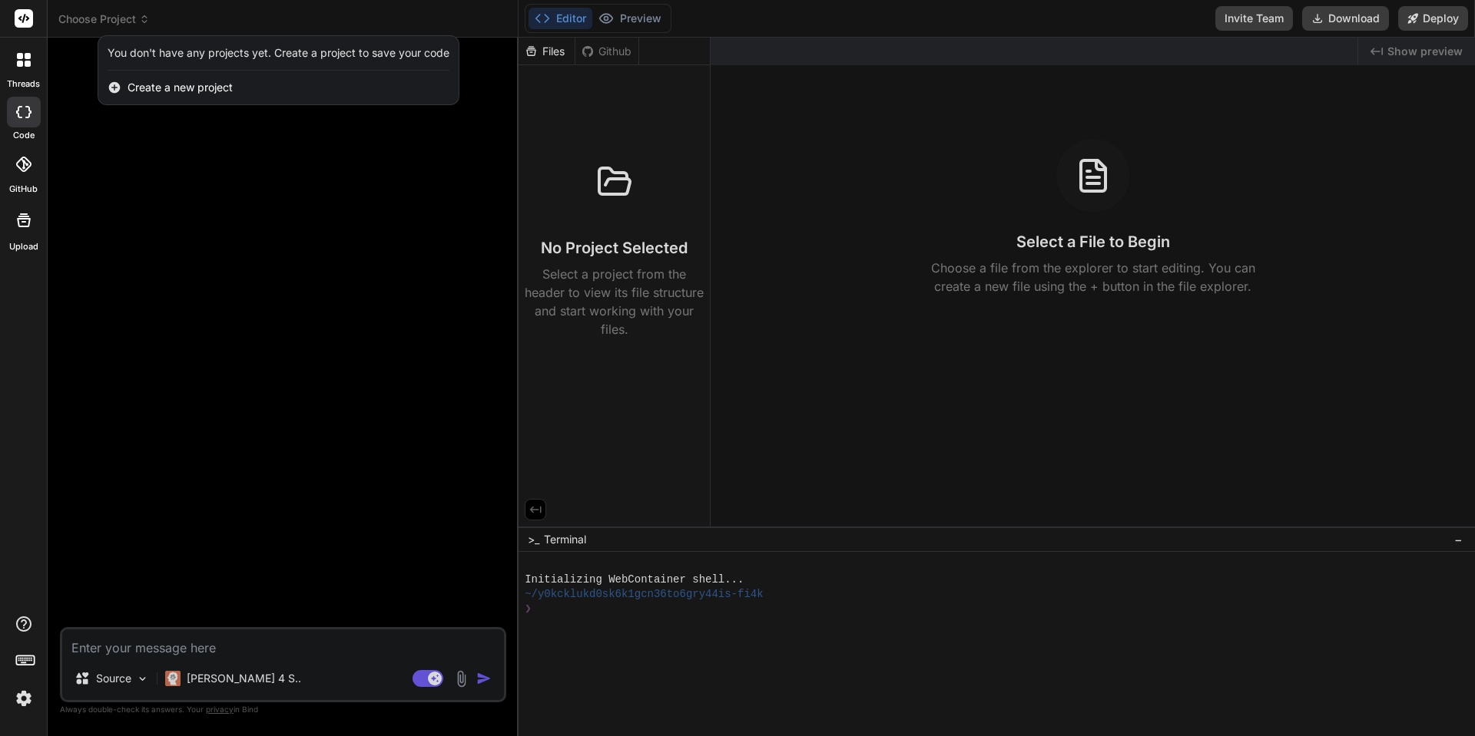
click at [168, 86] on span "Create a new project" at bounding box center [179, 87] width 105 height 15
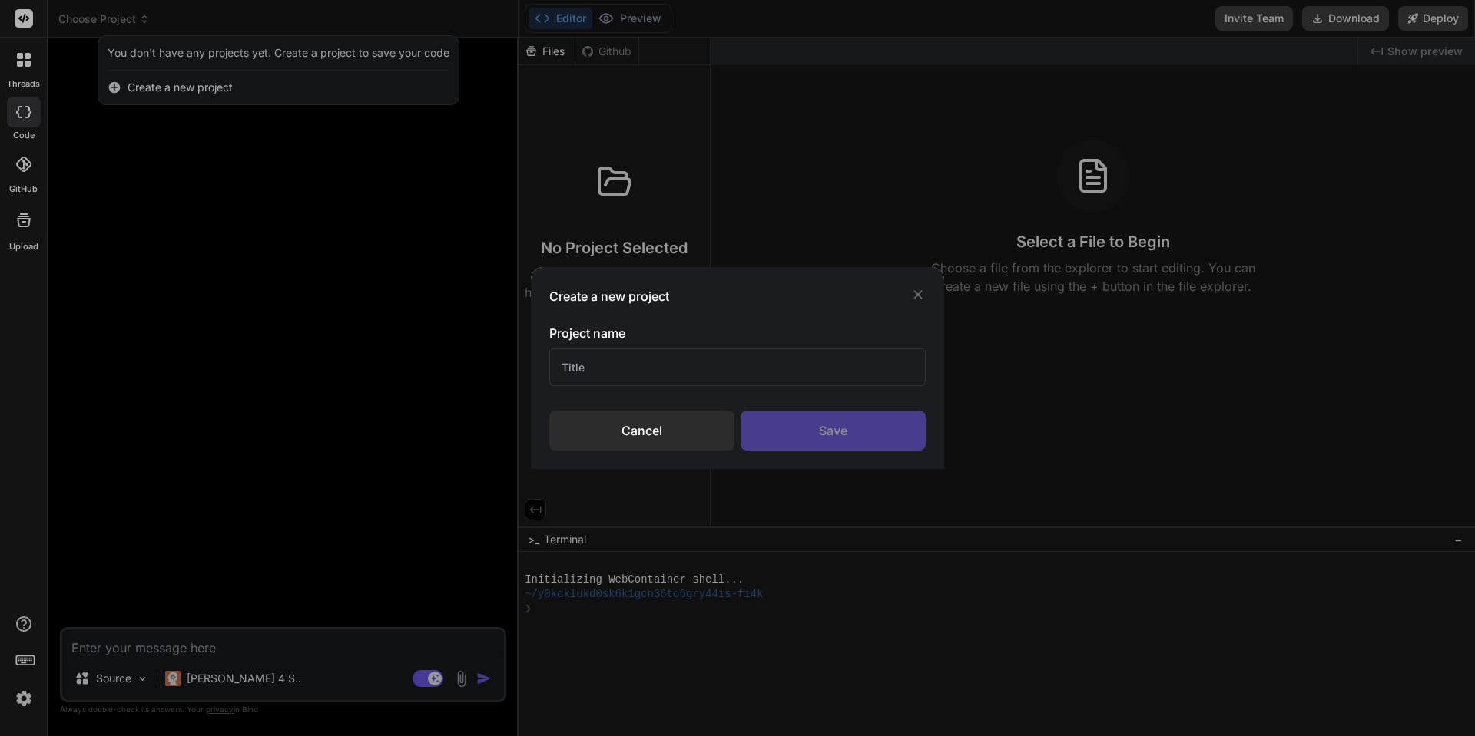
click at [644, 359] on input "text" at bounding box center [737, 368] width 376 height 38
type input "Booking Tool"
click at [808, 432] on div "Save" at bounding box center [832, 431] width 185 height 40
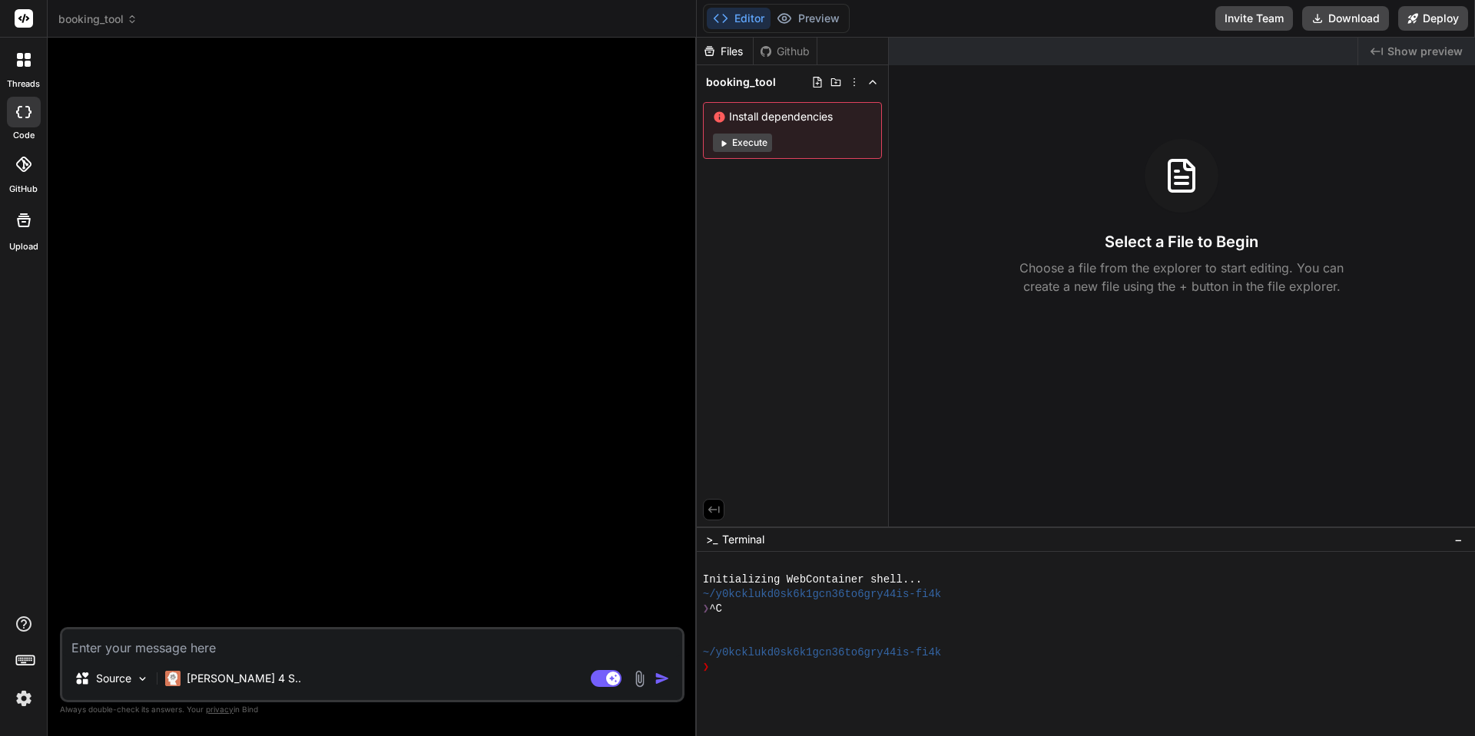
drag, startPoint x: 518, startPoint y: 398, endPoint x: 668, endPoint y: 403, distance: 150.6
click at [670, 402] on div "Bind AI Web Search Created with Pixso. Code Generator Source [PERSON_NAME] 4 S.…" at bounding box center [372, 387] width 649 height 699
click at [752, 117] on span "Install dependencies" at bounding box center [792, 116] width 159 height 15
click at [776, 53] on div "Github" at bounding box center [784, 51] width 63 height 15
click at [729, 55] on div "Files" at bounding box center [725, 51] width 56 height 15
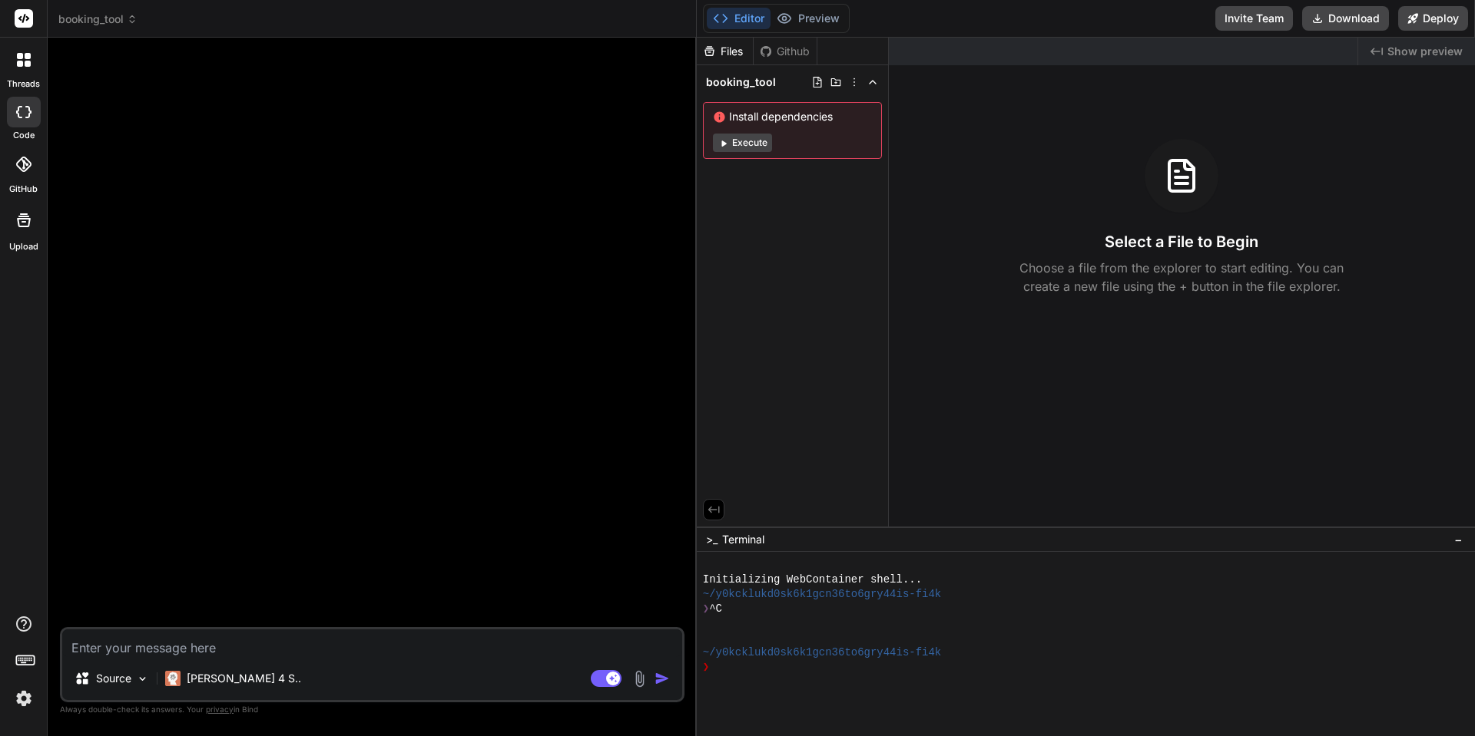
click at [752, 144] on button "Execute" at bounding box center [742, 143] width 59 height 18
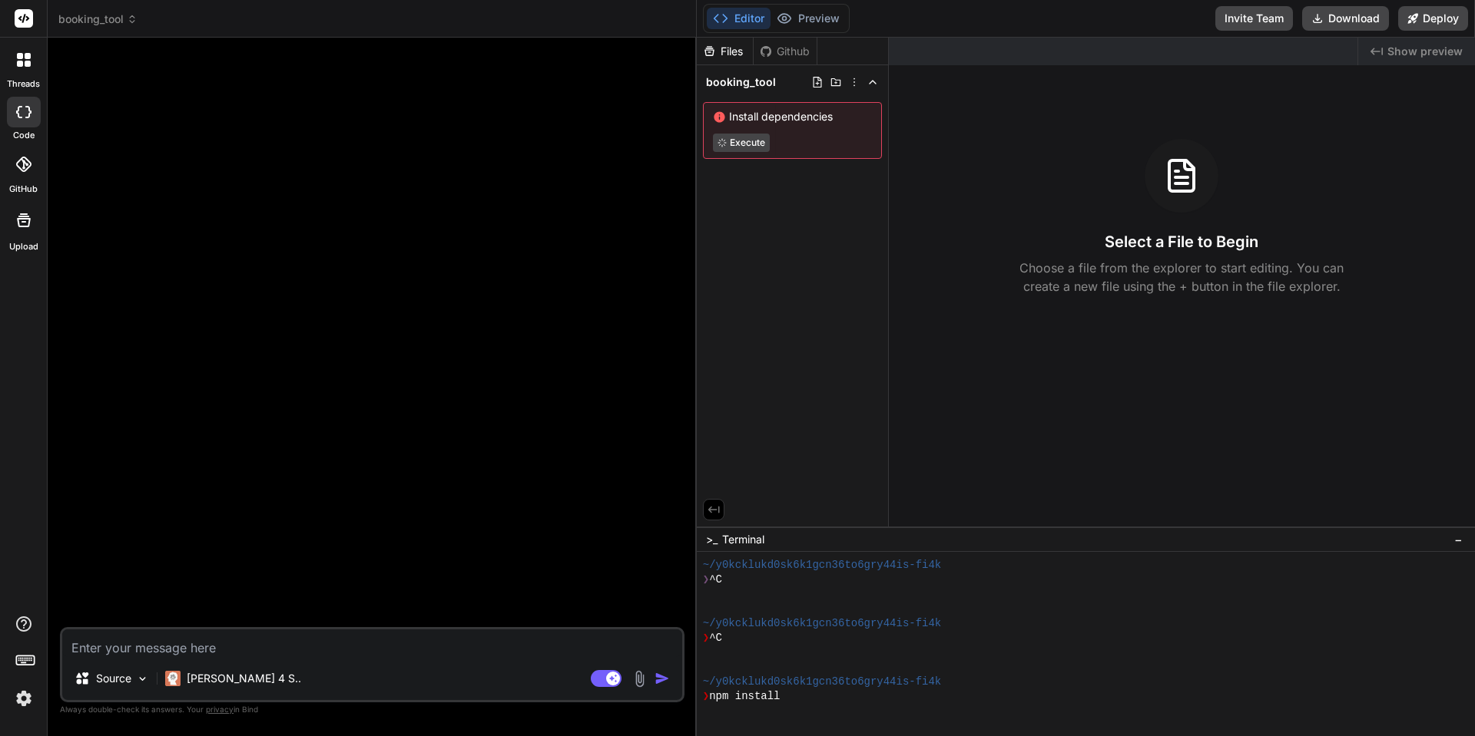
scroll to position [29, 0]
click at [147, 679] on img at bounding box center [142, 679] width 13 height 13
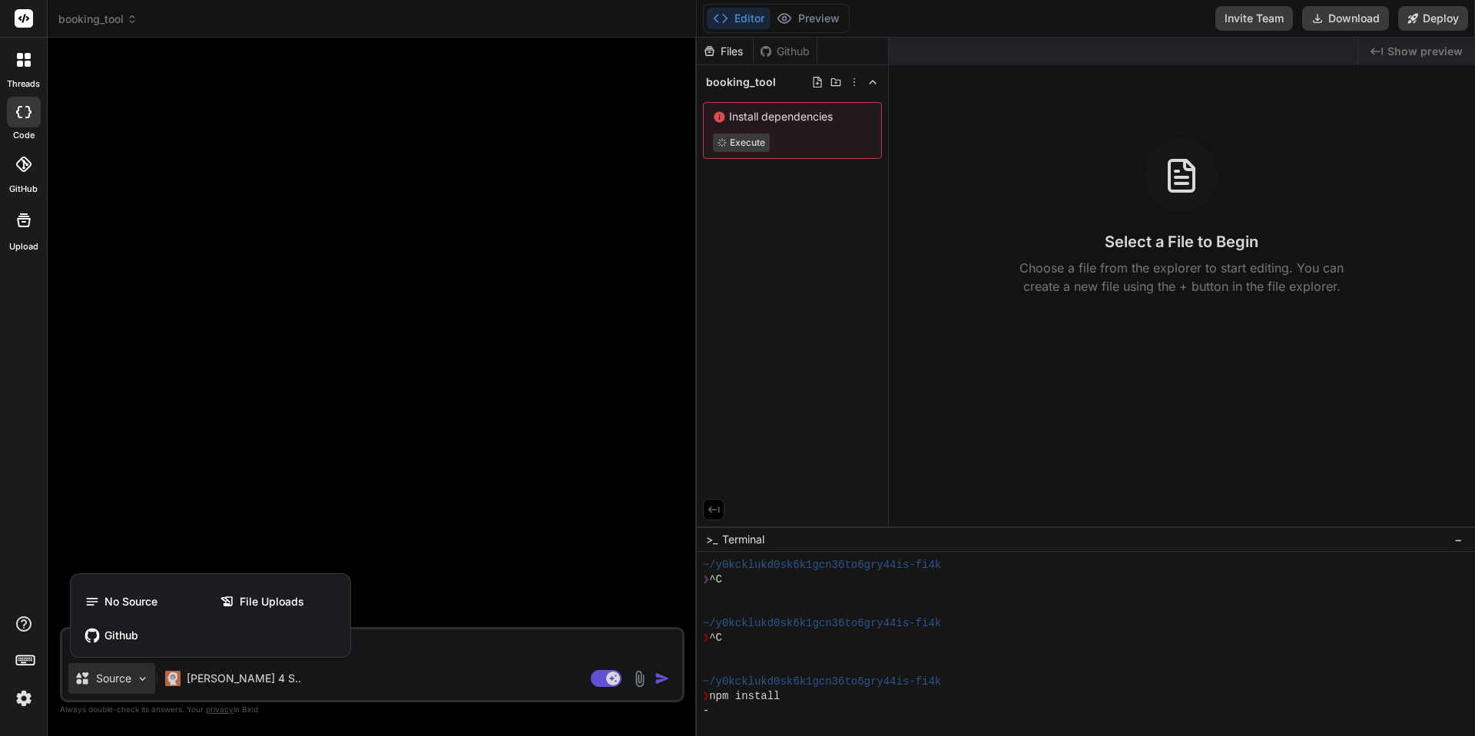
click at [147, 679] on div at bounding box center [737, 368] width 1475 height 736
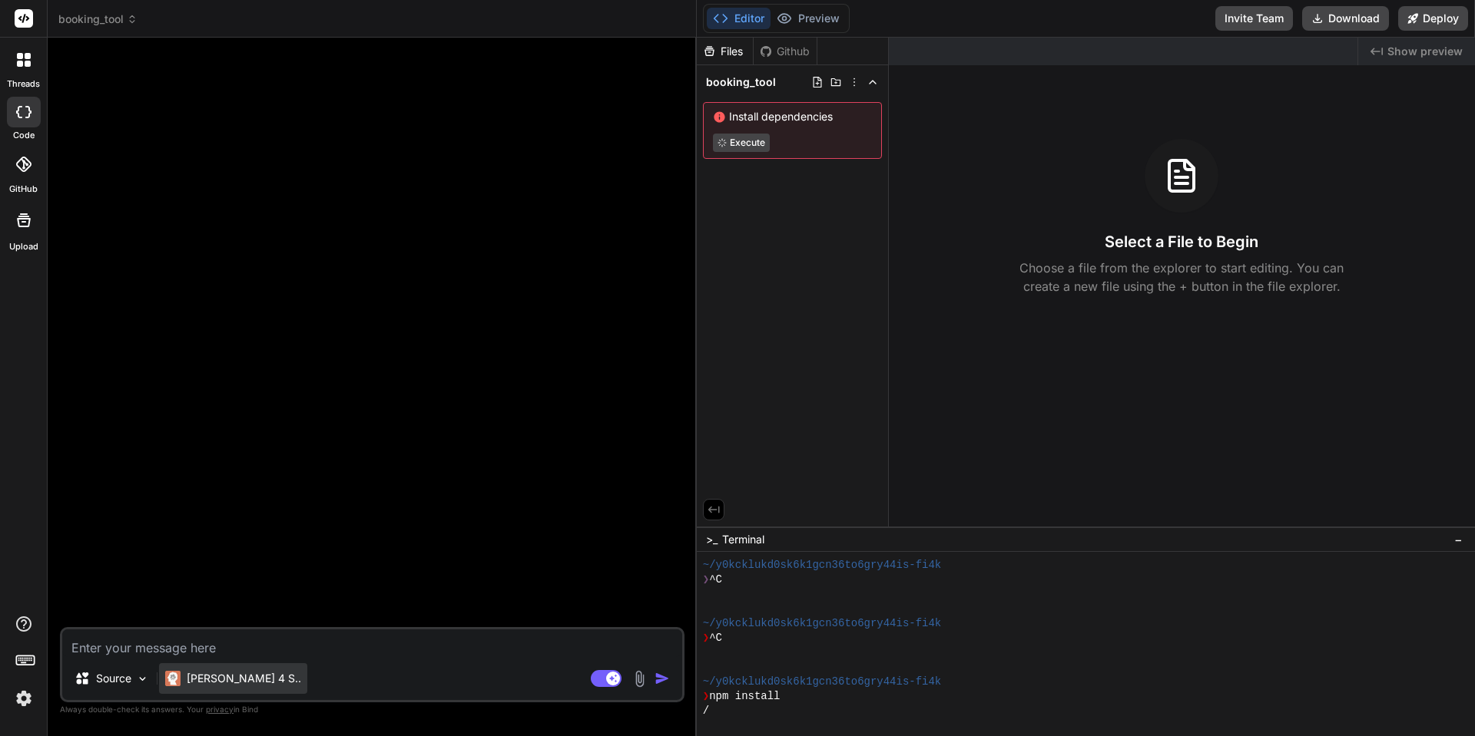
click at [212, 679] on p "[PERSON_NAME] 4 S.." at bounding box center [244, 678] width 114 height 15
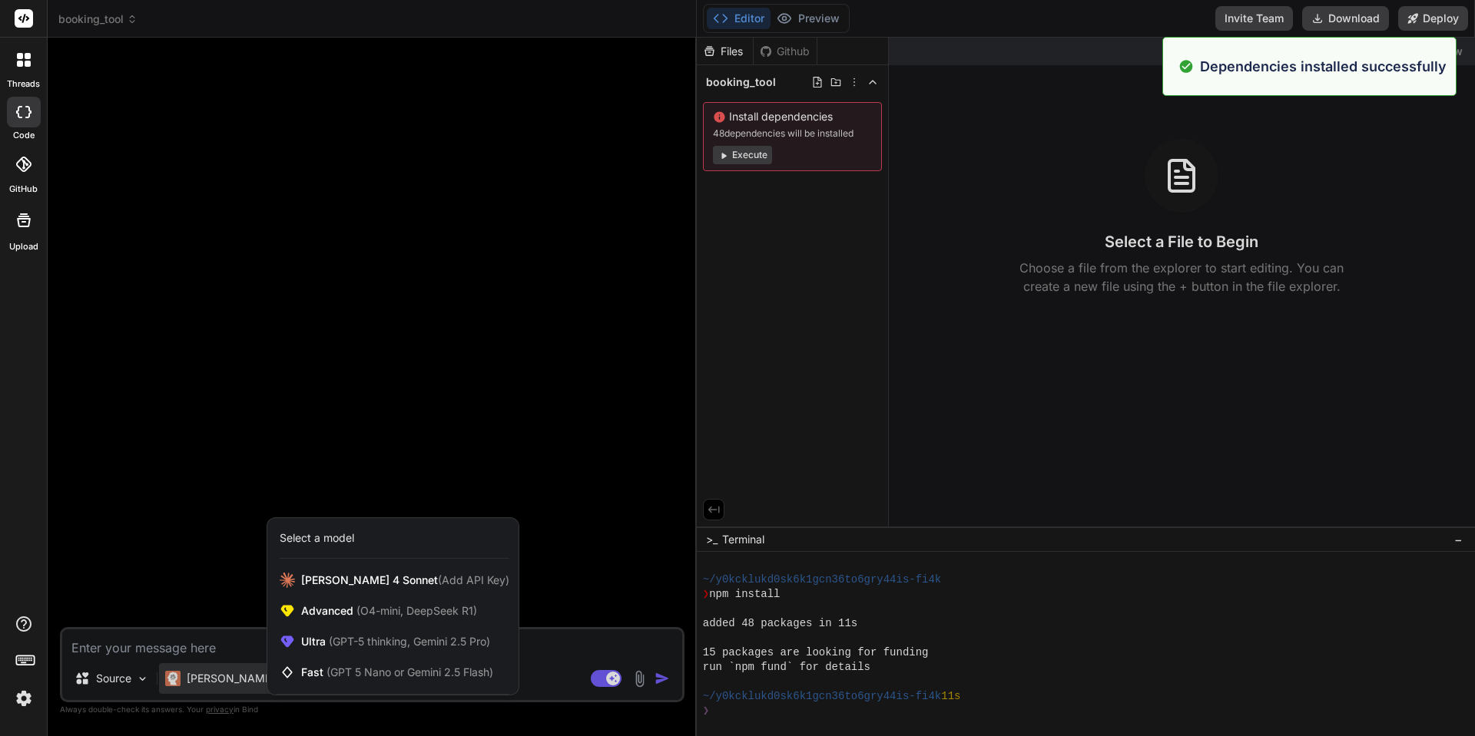
scroll to position [175, 0]
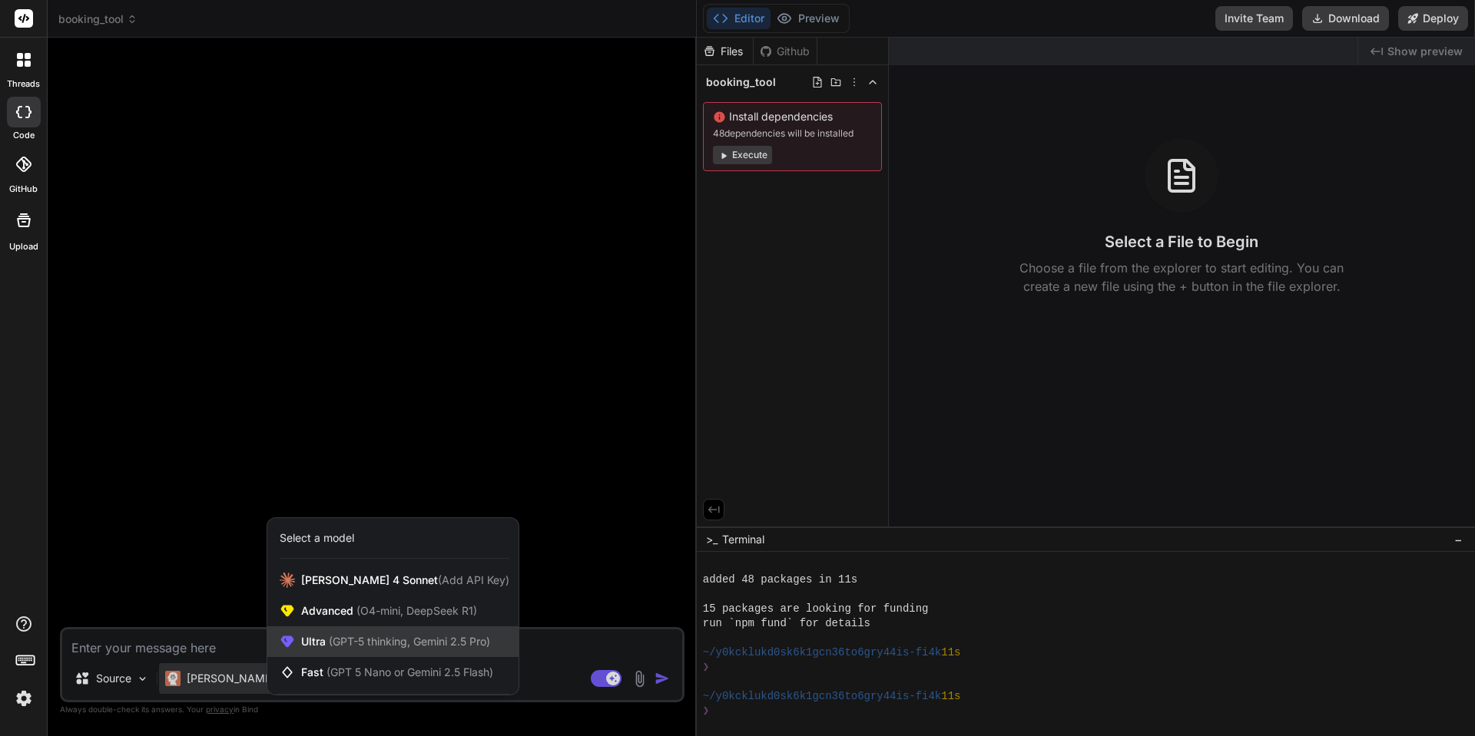
click at [360, 646] on span "(GPT-5 thinking, Gemini 2.5 Pro)" at bounding box center [408, 641] width 164 height 13
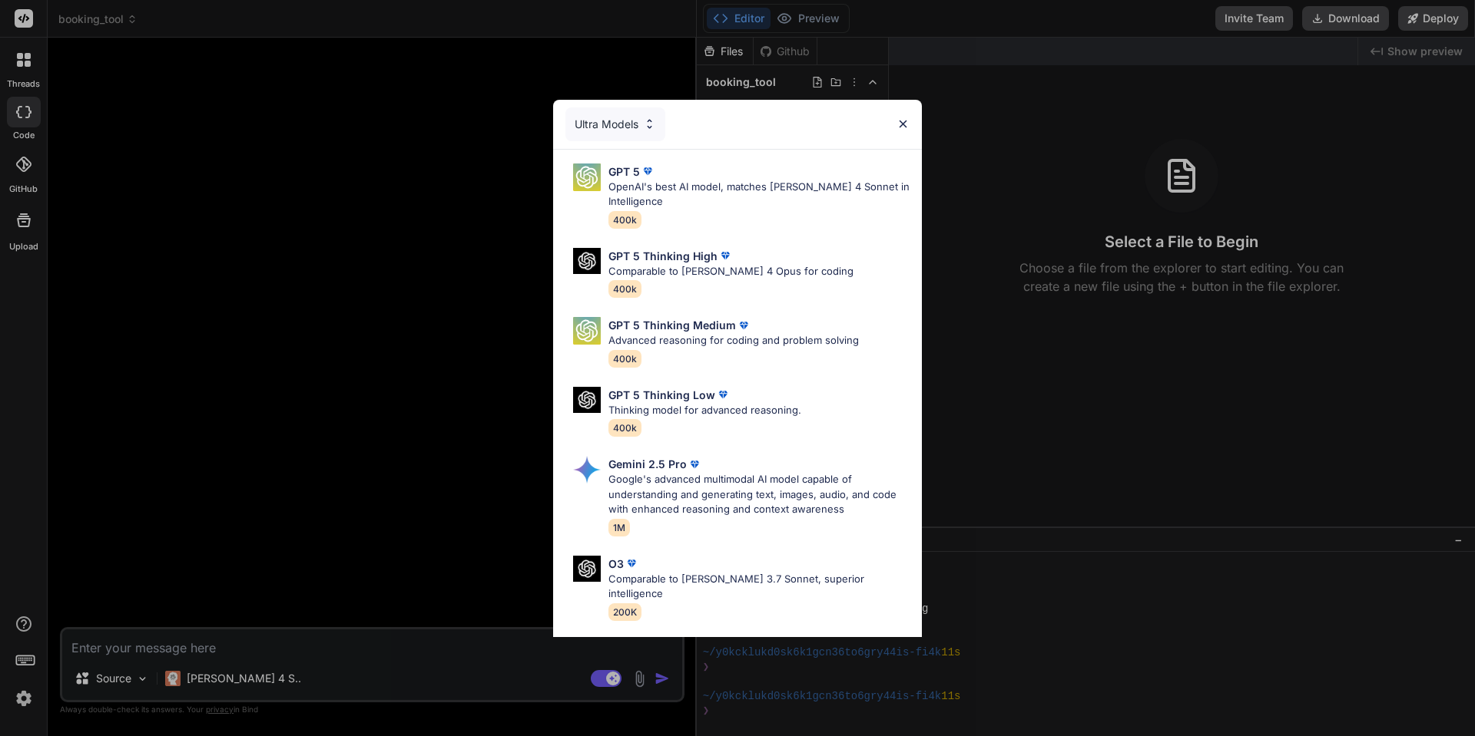
drag, startPoint x: 688, startPoint y: 195, endPoint x: 693, endPoint y: 209, distance: 14.6
click at [691, 206] on p "OpenAI's best AI model, matches [PERSON_NAME] 4 Sonnet in Intelligence" at bounding box center [758, 195] width 301 height 30
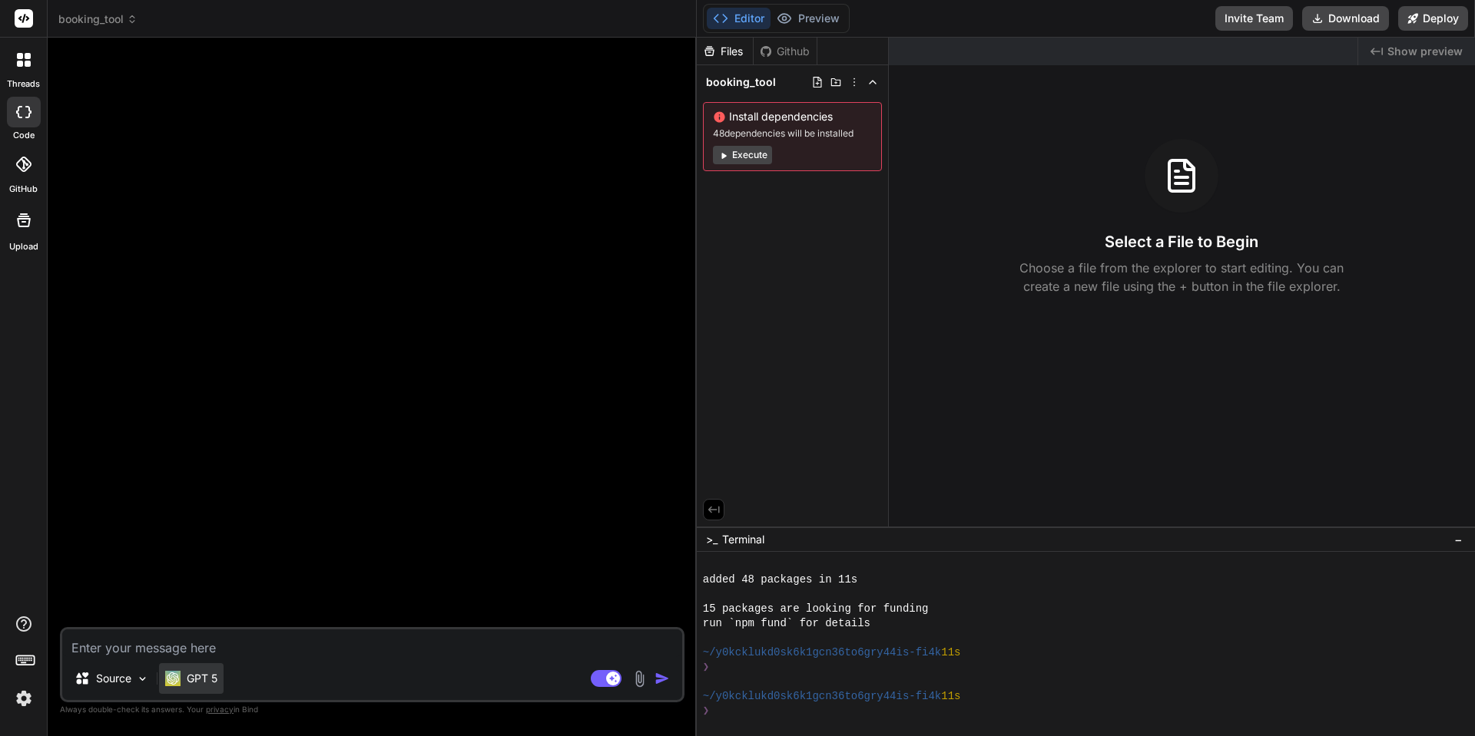
click at [200, 674] on p "GPT 5" at bounding box center [202, 678] width 31 height 15
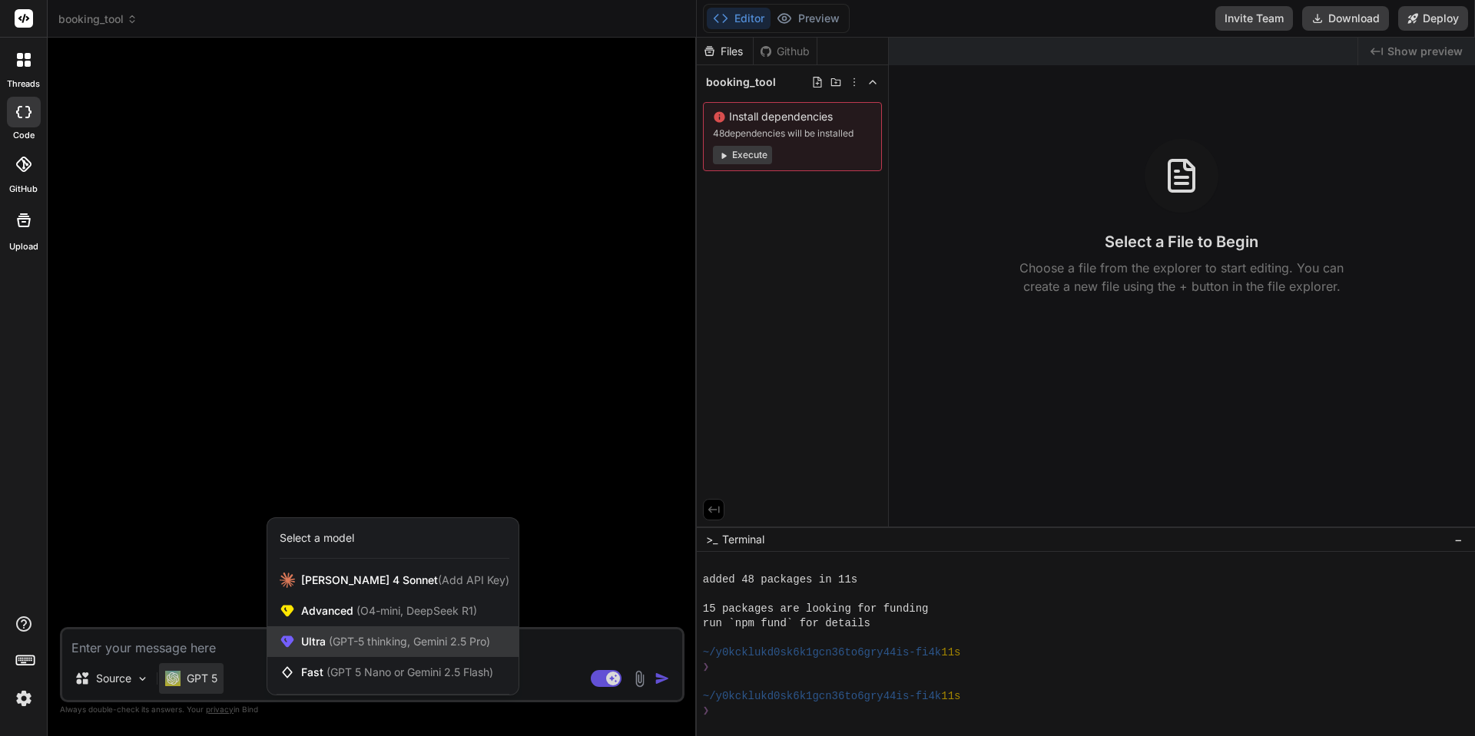
click at [332, 644] on span "(GPT-5 thinking, Gemini 2.5 Pro)" at bounding box center [408, 641] width 164 height 13
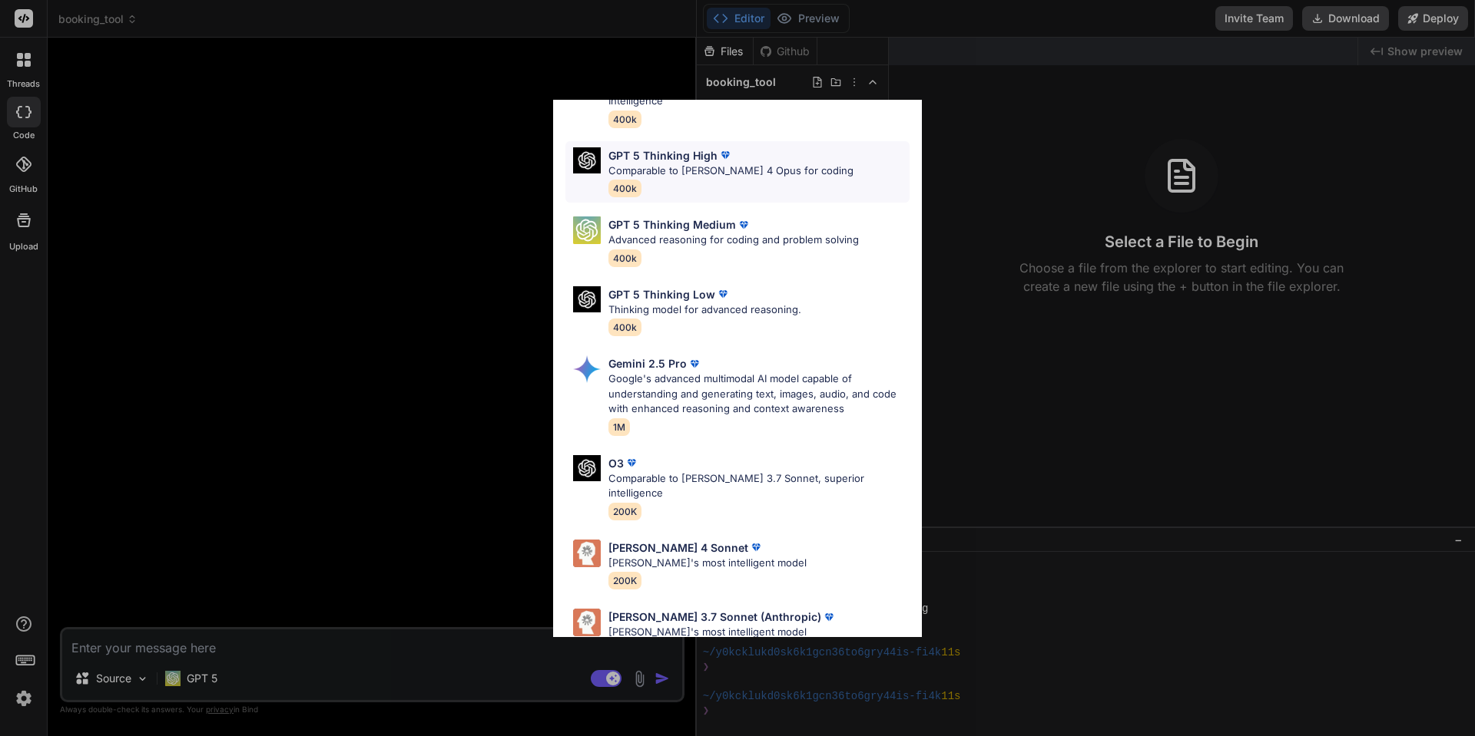
scroll to position [113, 0]
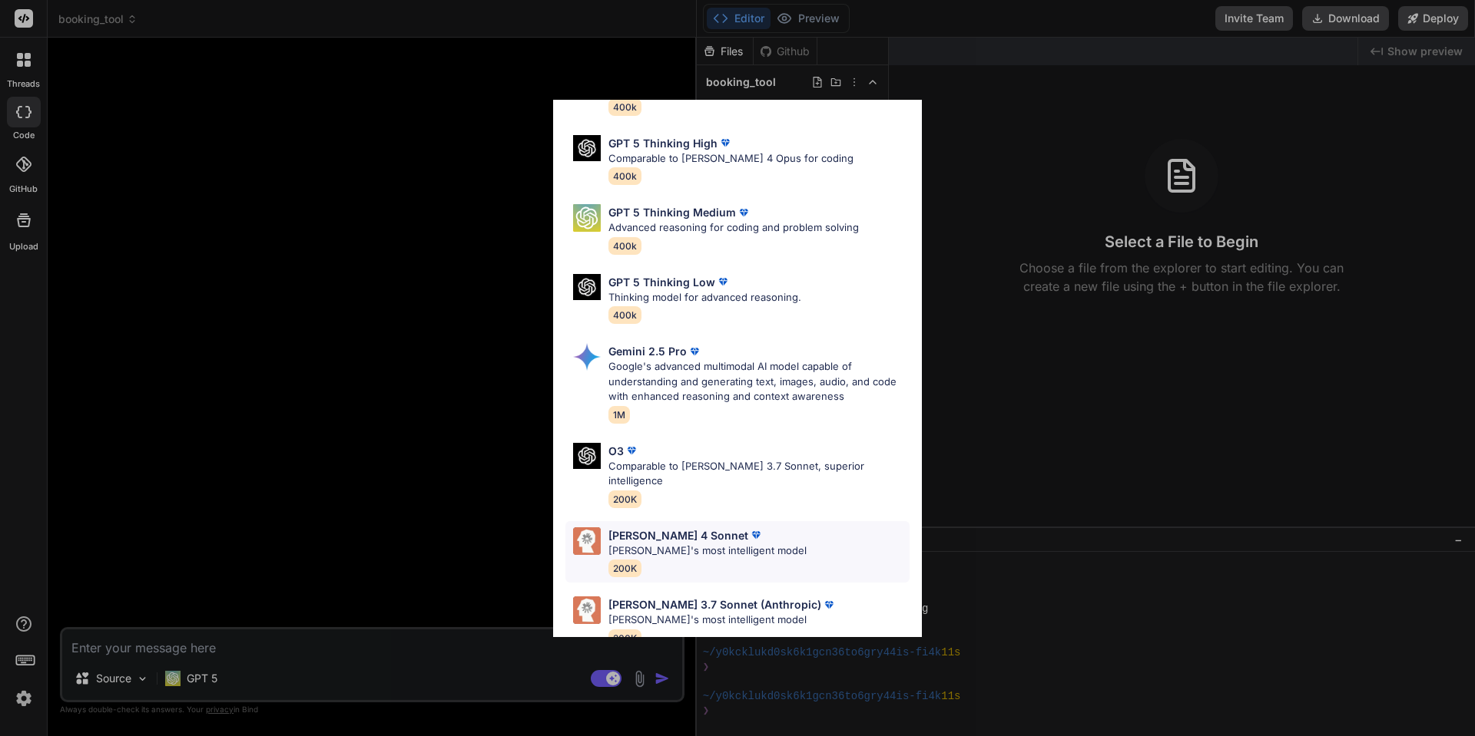
click at [663, 548] on div "[PERSON_NAME] 4 Sonnet [PERSON_NAME]'s most intelligent model 200K" at bounding box center [707, 553] width 198 height 50
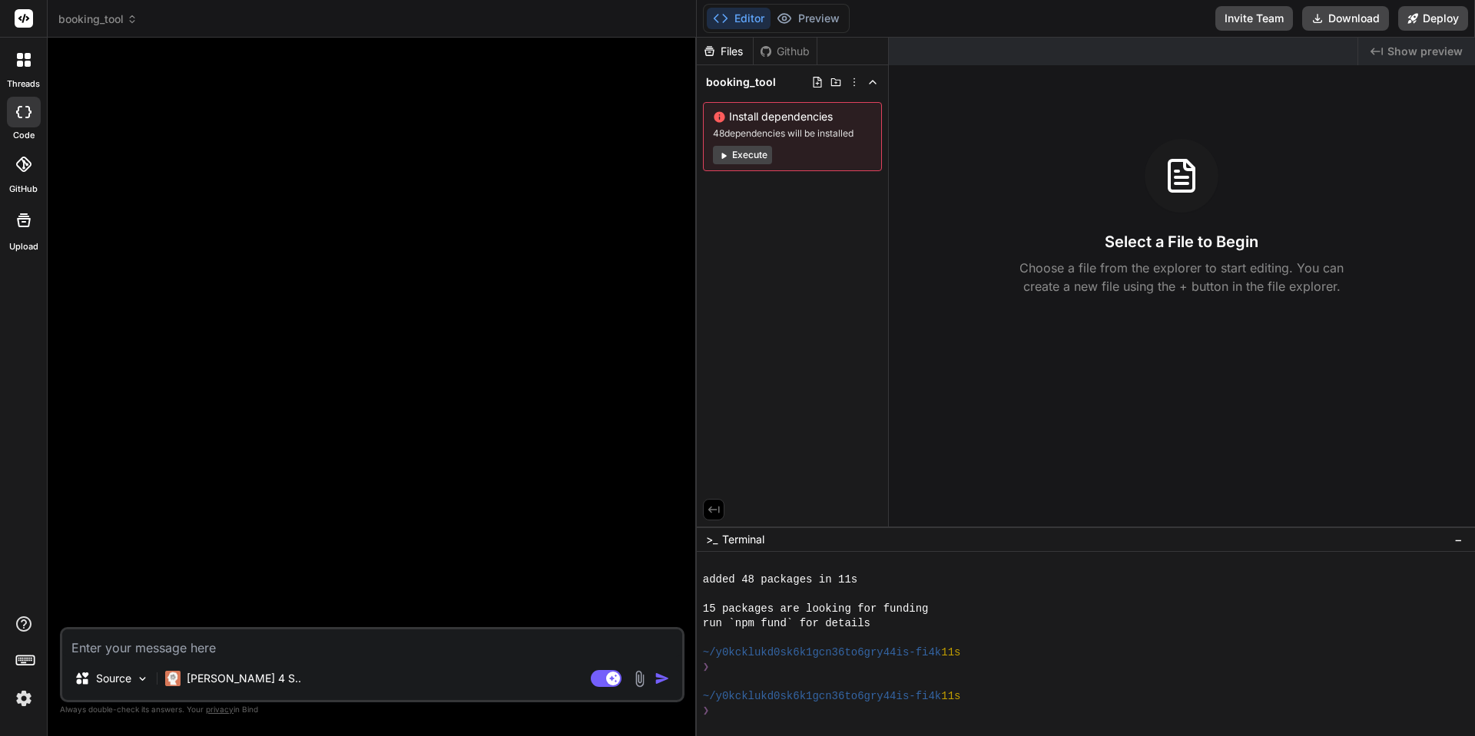
click at [750, 154] on button "Execute" at bounding box center [742, 155] width 59 height 18
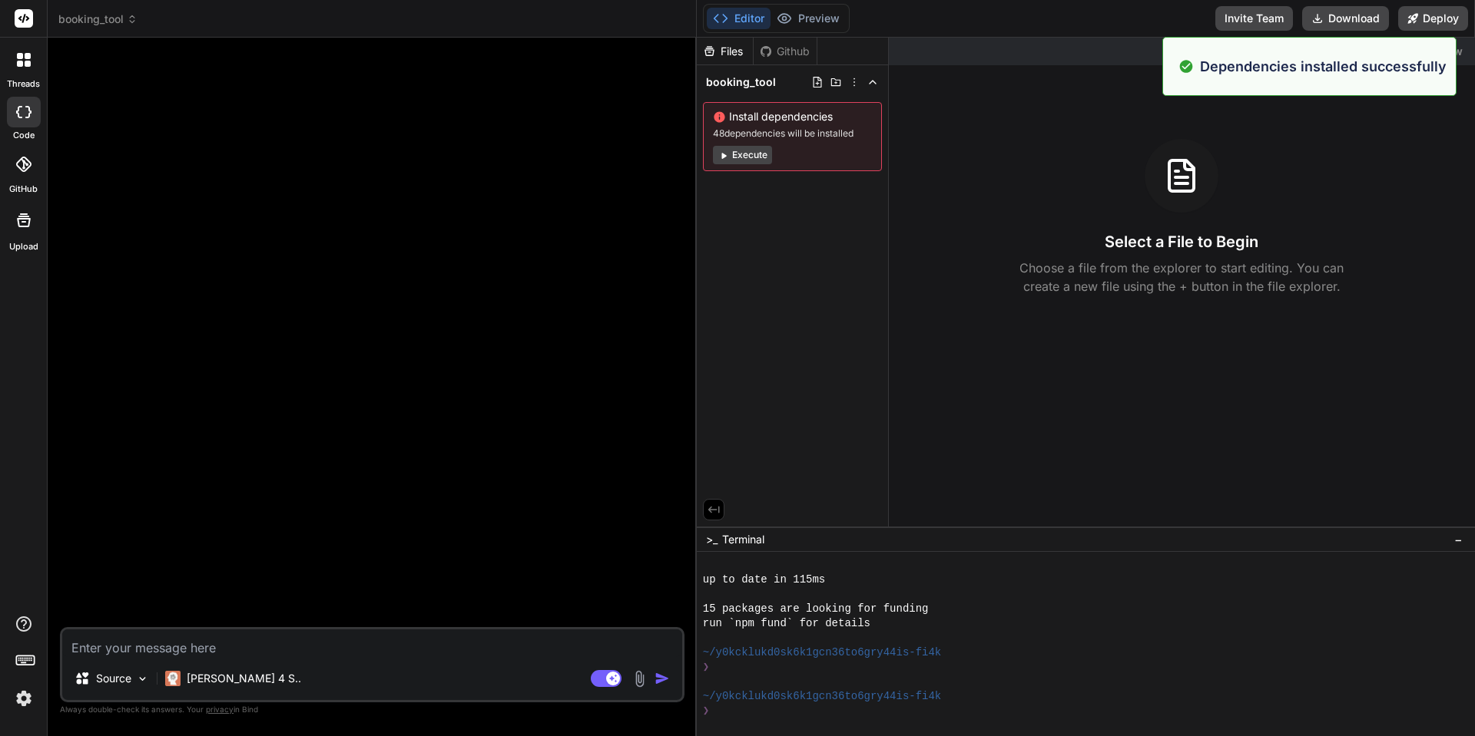
scroll to position [394, 0]
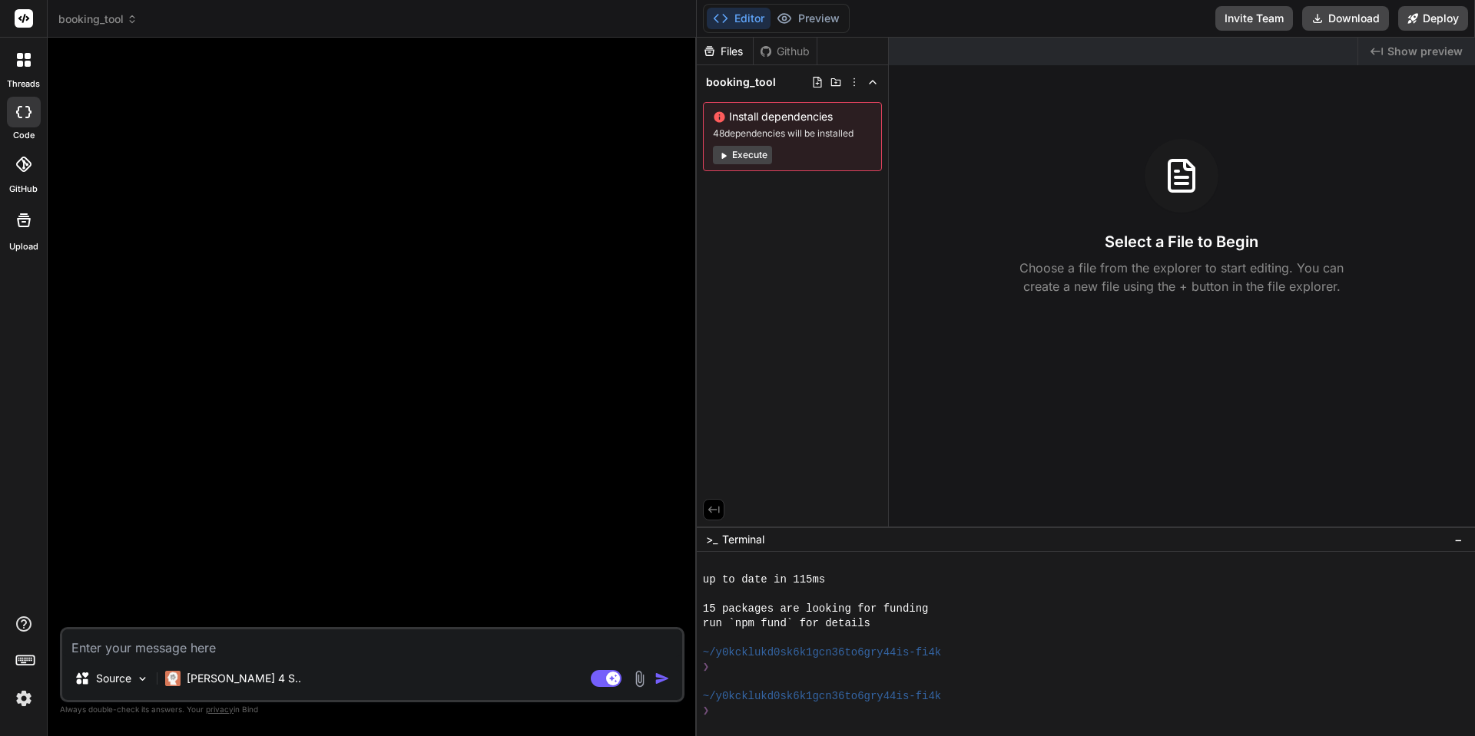
click at [135, 647] on textarea at bounding box center [372, 644] width 620 height 28
click at [155, 650] on textarea at bounding box center [372, 644] width 620 height 28
type textarea "x"
